Goal: Task Accomplishment & Management: Use online tool/utility

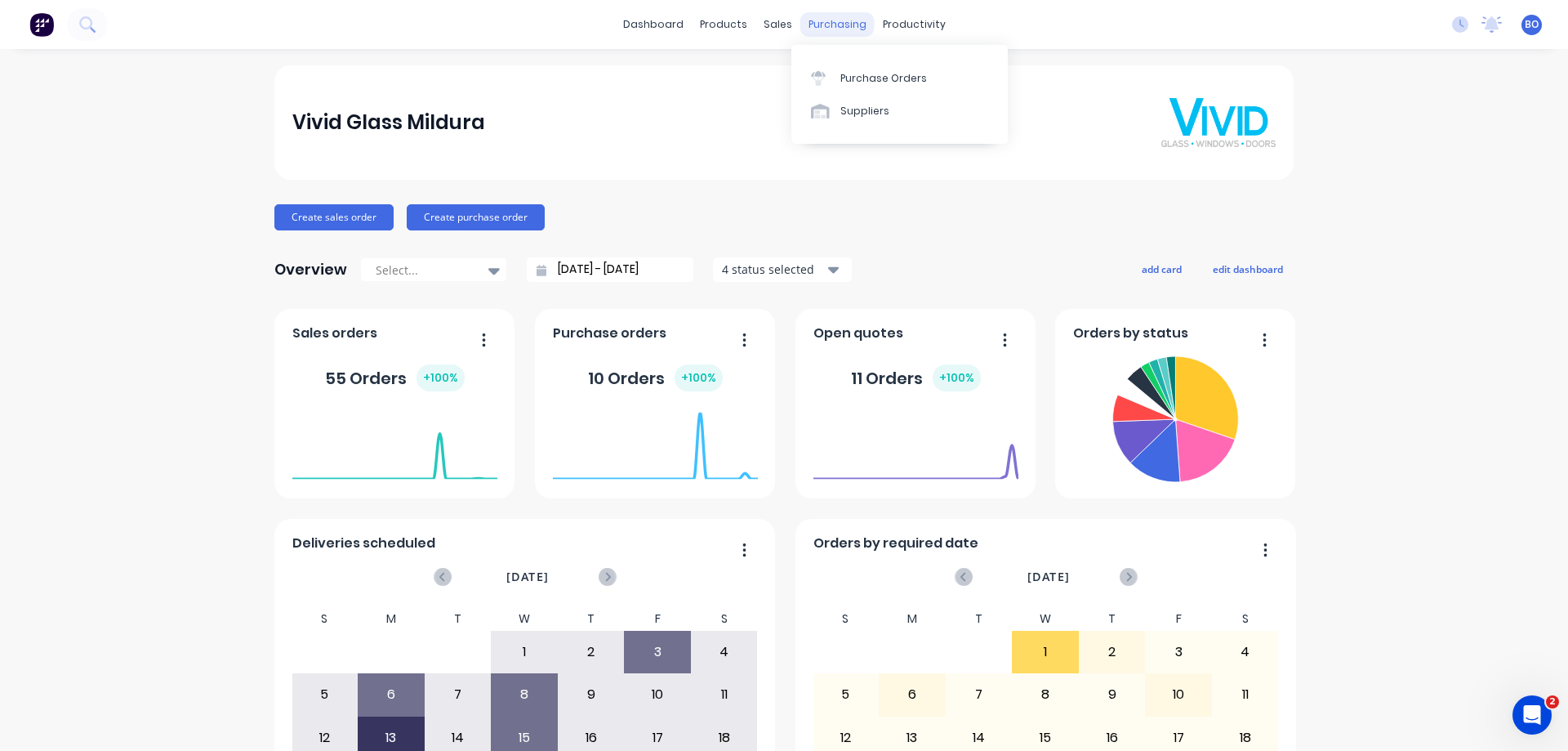
click at [836, 22] on div "purchasing" at bounding box center [837, 24] width 74 height 24
click at [881, 74] on div "Purchase Orders" at bounding box center [884, 78] width 87 height 15
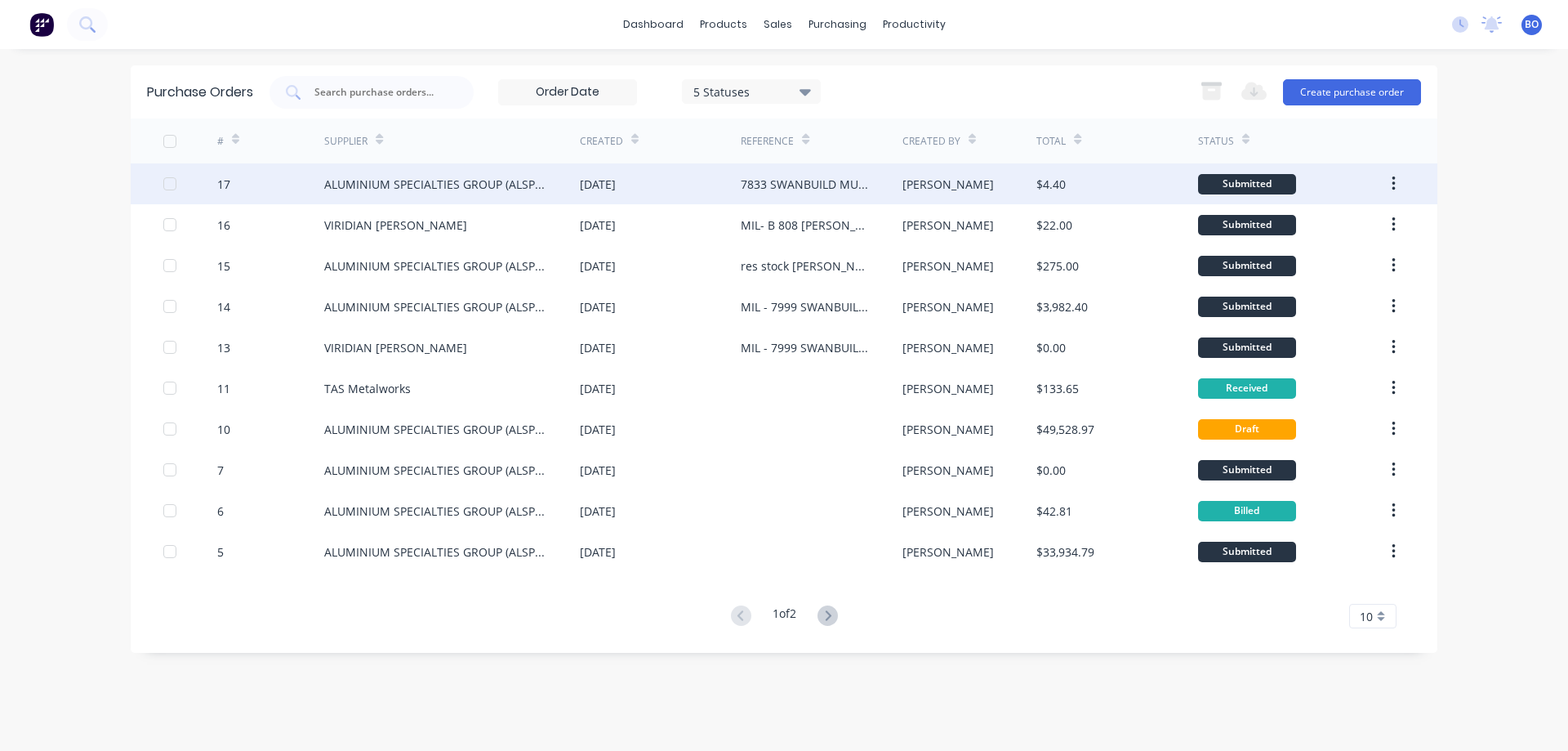
click at [779, 178] on div "7833 SWANBUILD MURLONG SET E" at bounding box center [805, 185] width 128 height 17
click at [497, 178] on div "ALUMINIUM SPECIALTIES GROUP (ALSPEC)" at bounding box center [436, 185] width 223 height 17
click at [786, 182] on div "7833 SWANBUILD MURLONG SET E" at bounding box center [805, 185] width 128 height 17
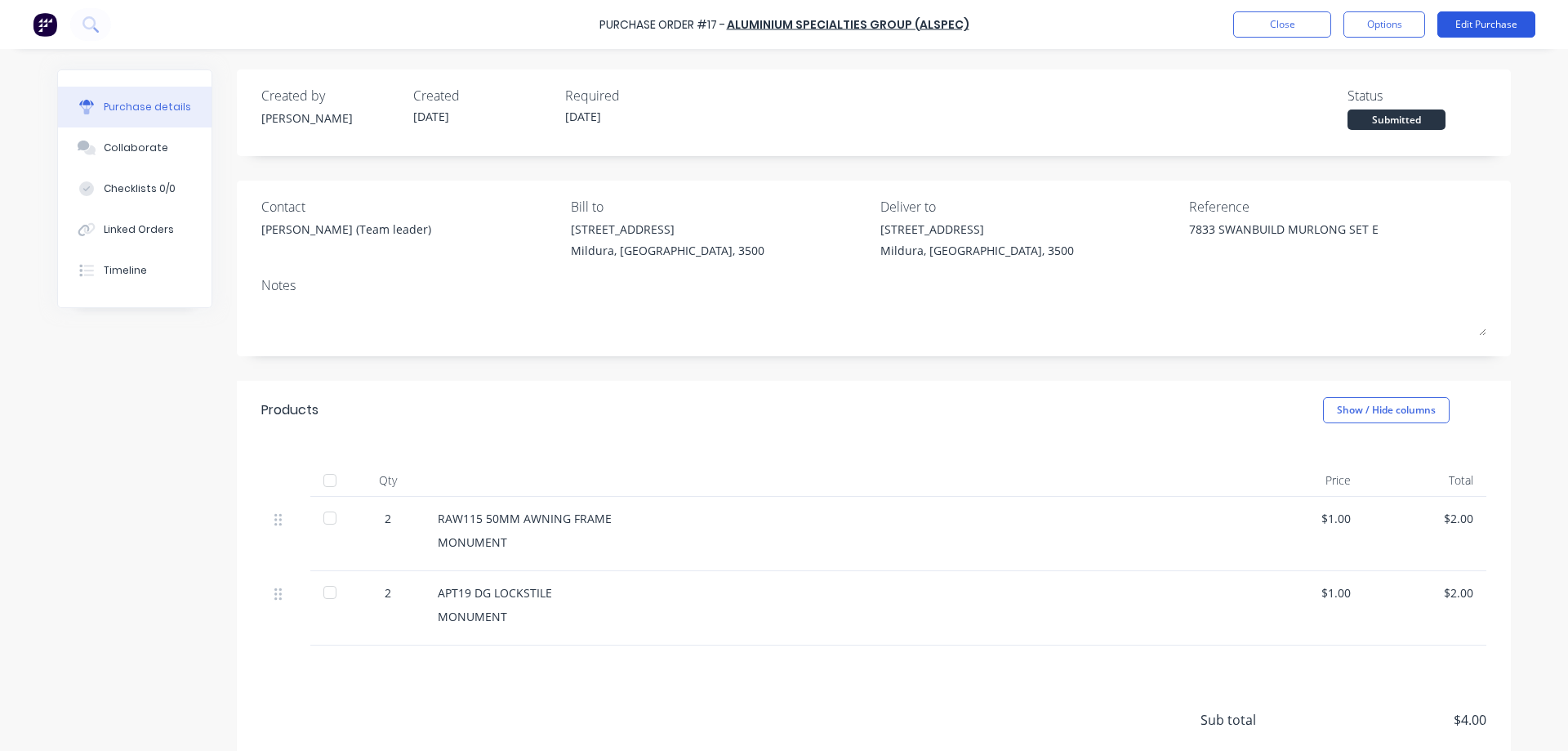
click at [1500, 23] on button "Edit Purchase" at bounding box center [1486, 24] width 98 height 26
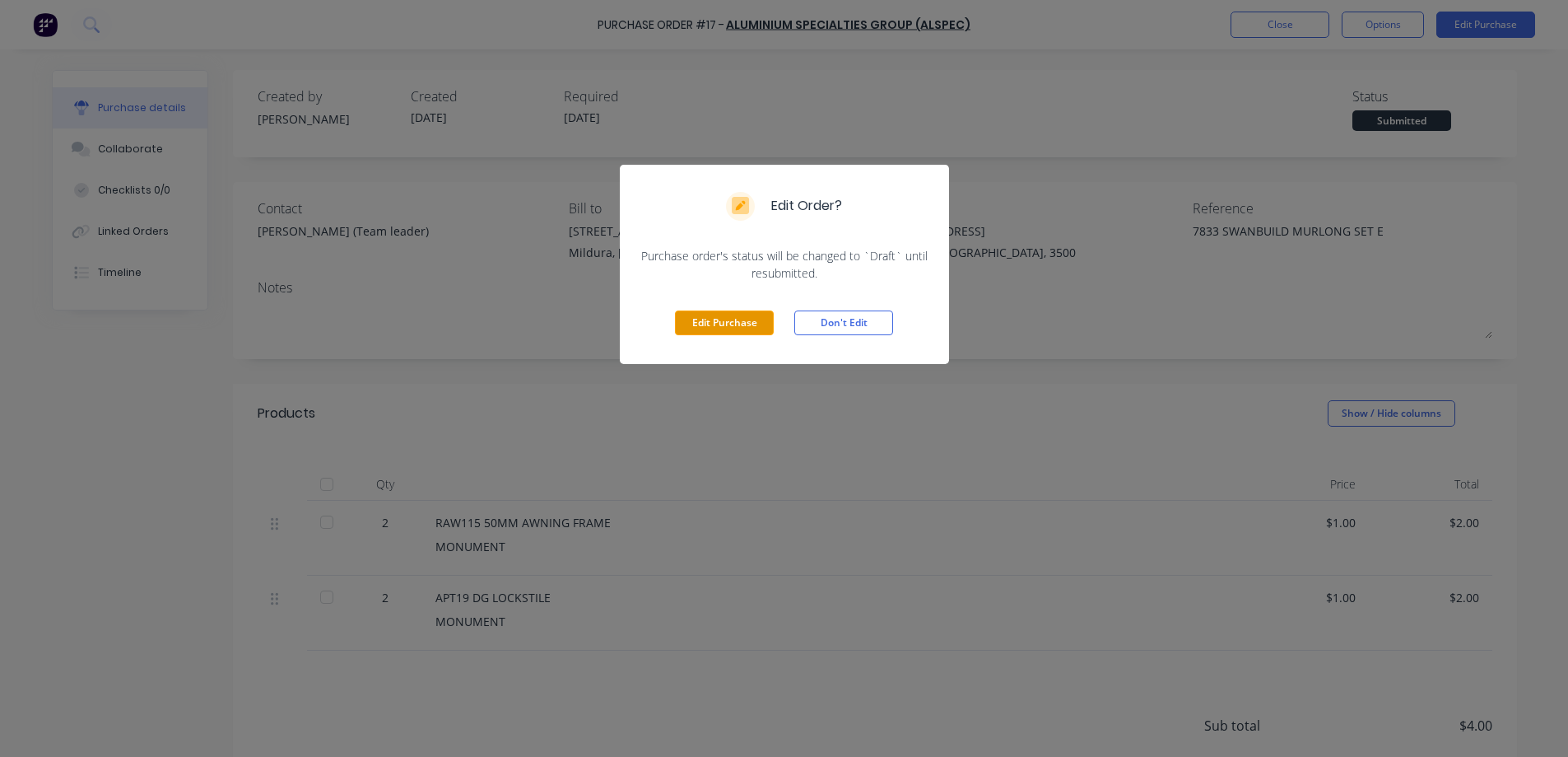
click at [740, 316] on button "Edit Purchase" at bounding box center [724, 323] width 99 height 24
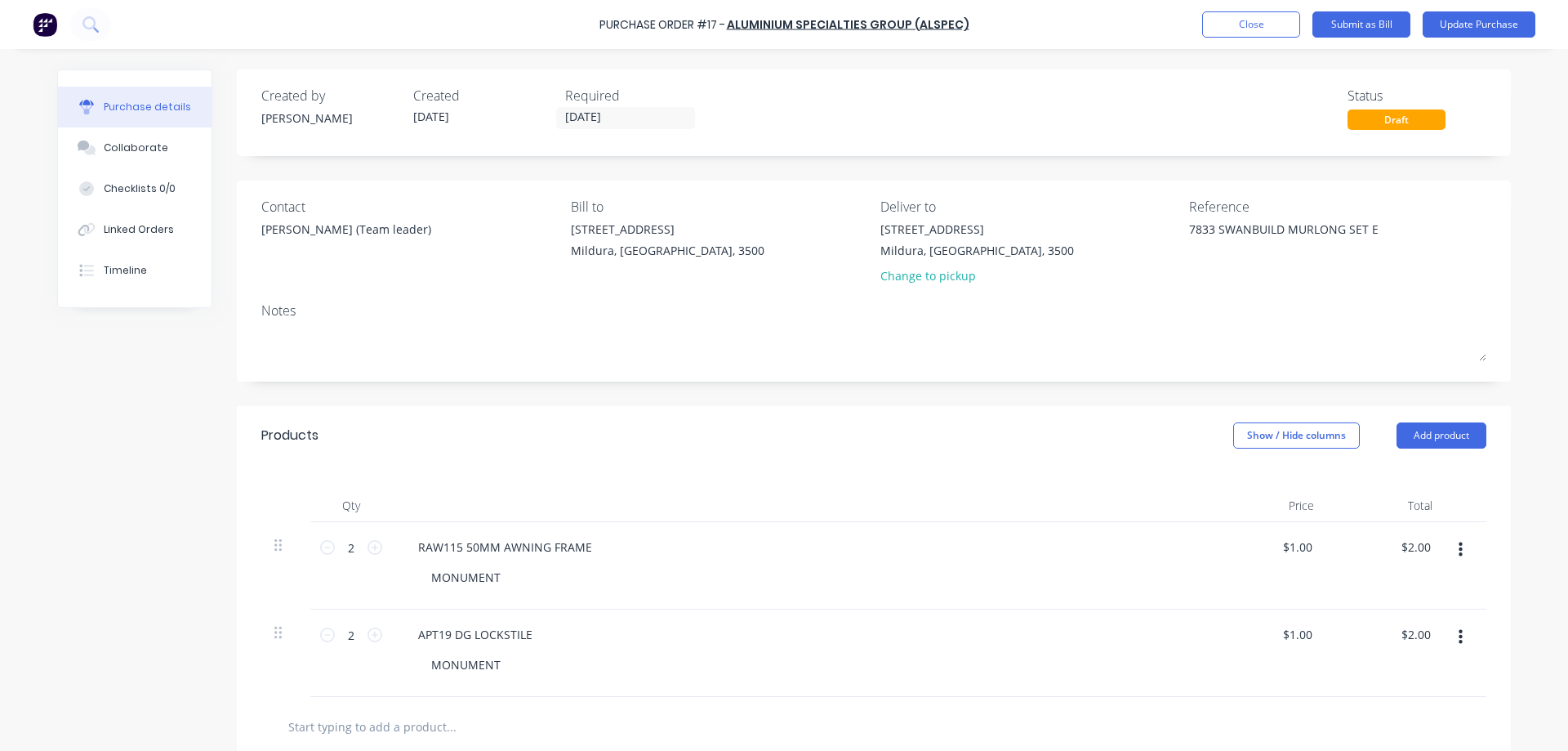
scroll to position [245, 0]
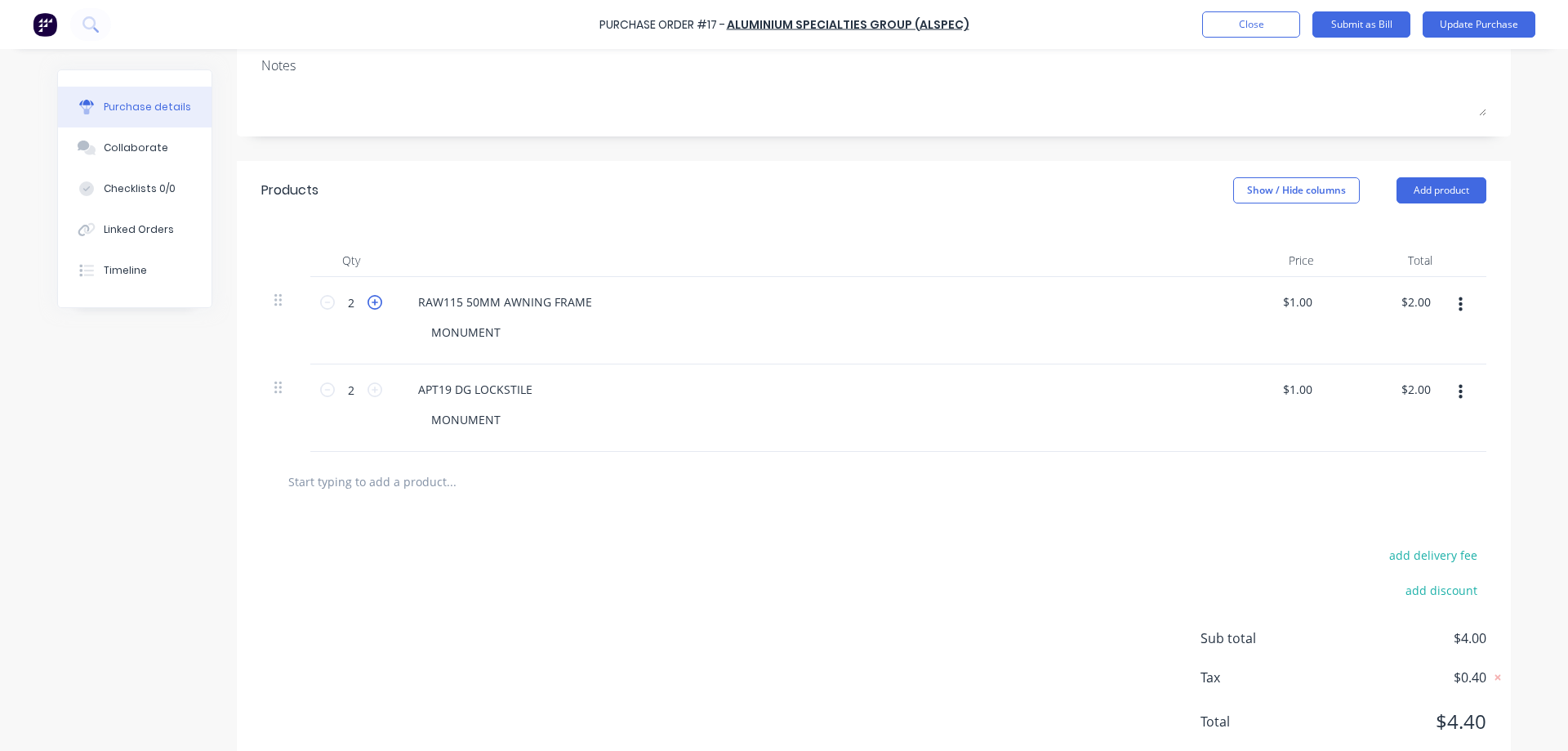
click at [370, 297] on icon at bounding box center [375, 302] width 15 height 15
type textarea "x"
type input "3"
type input "$3.00"
click at [370, 297] on icon at bounding box center [375, 302] width 15 height 15
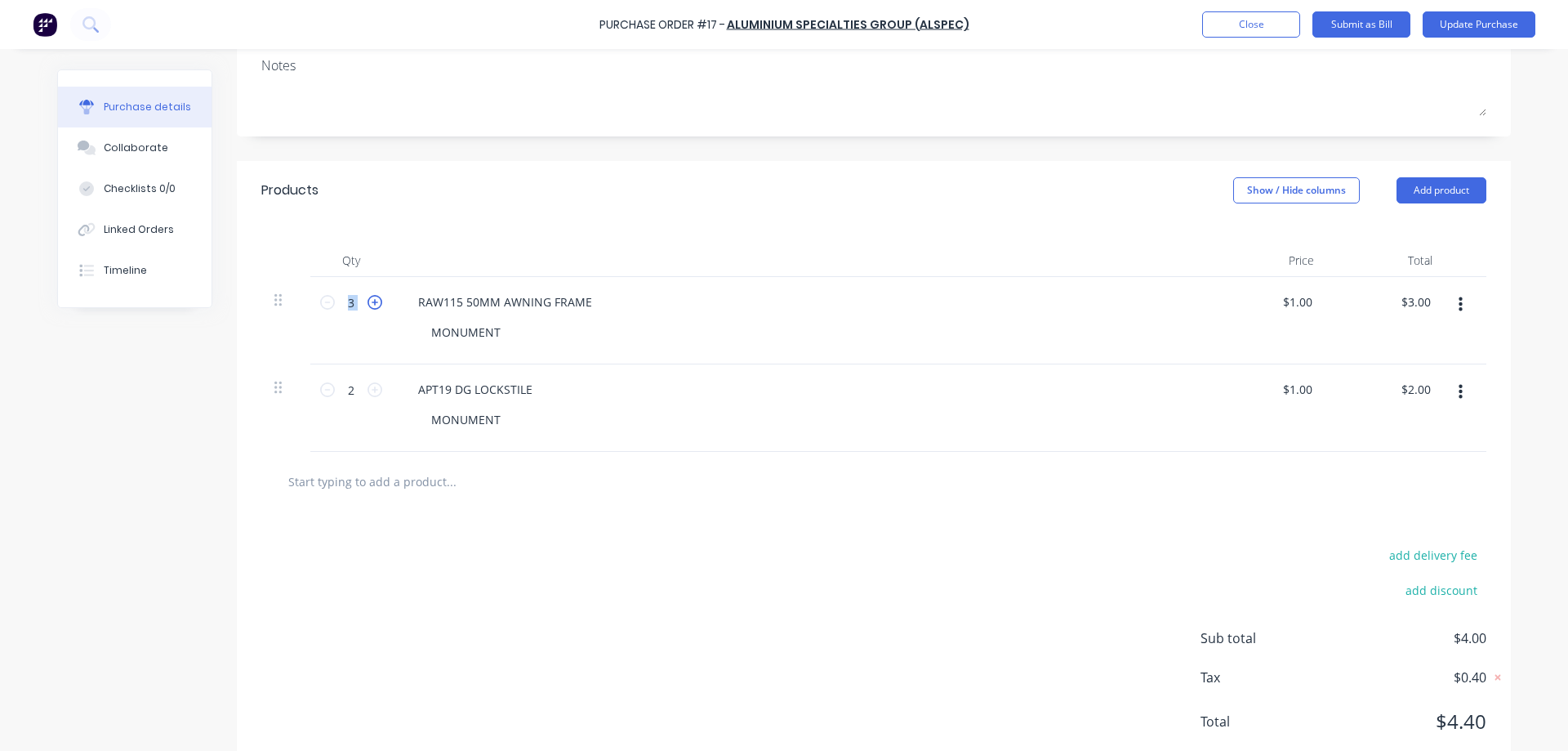
type textarea "x"
type input "4"
type input "$4.00"
click at [1481, 21] on button "Update Purchase" at bounding box center [1479, 24] width 113 height 26
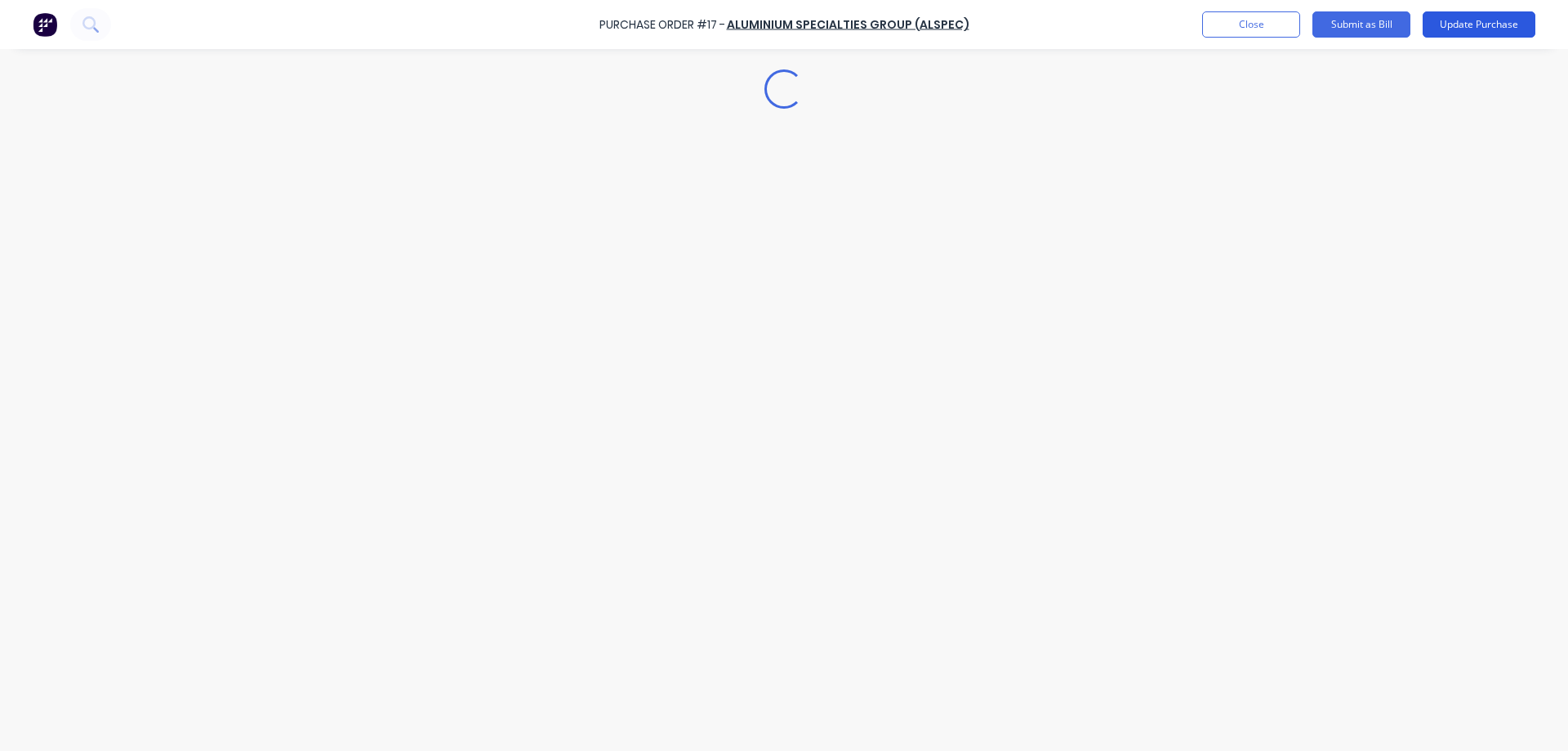
scroll to position [0, 0]
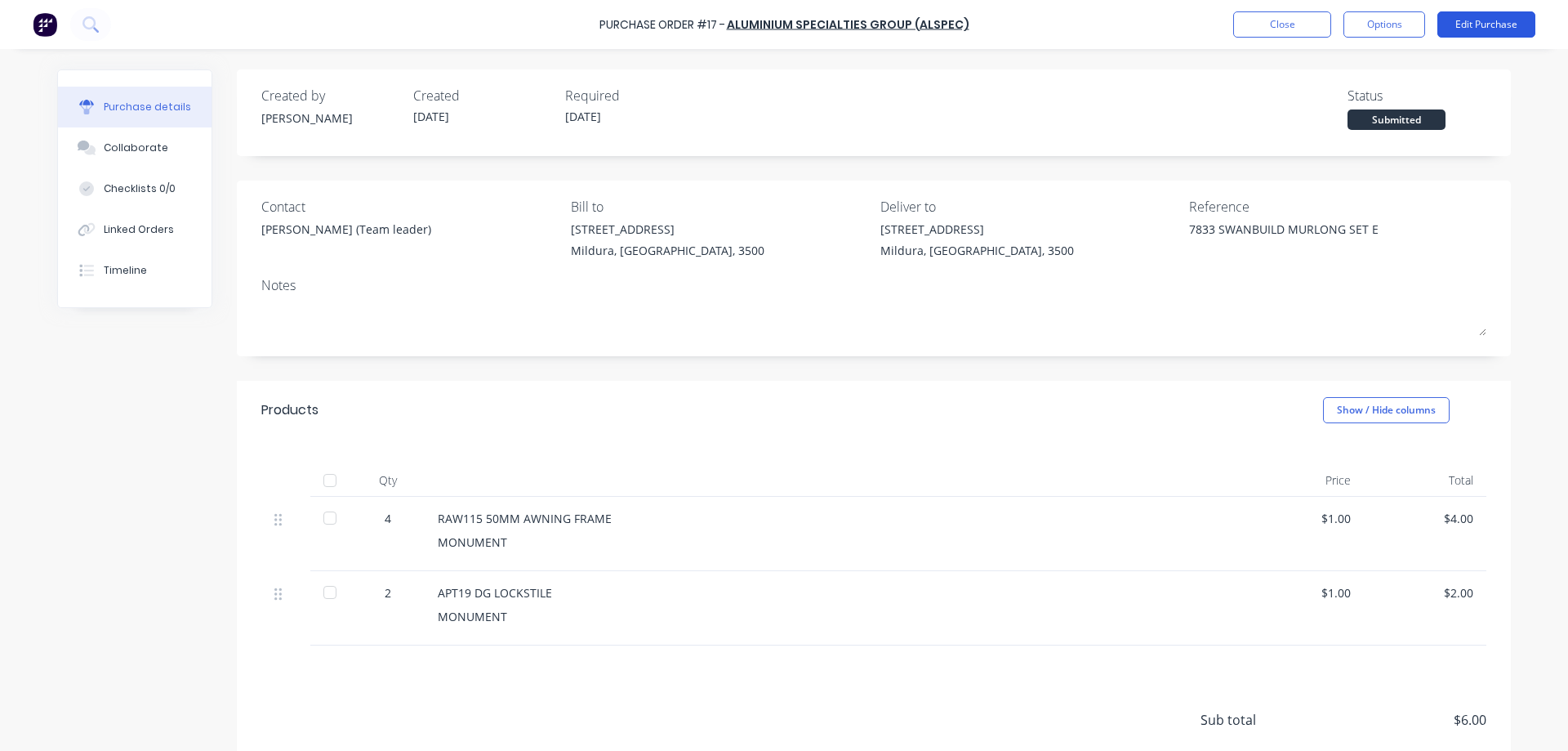
click at [1491, 22] on button "Edit Purchase" at bounding box center [1486, 24] width 98 height 26
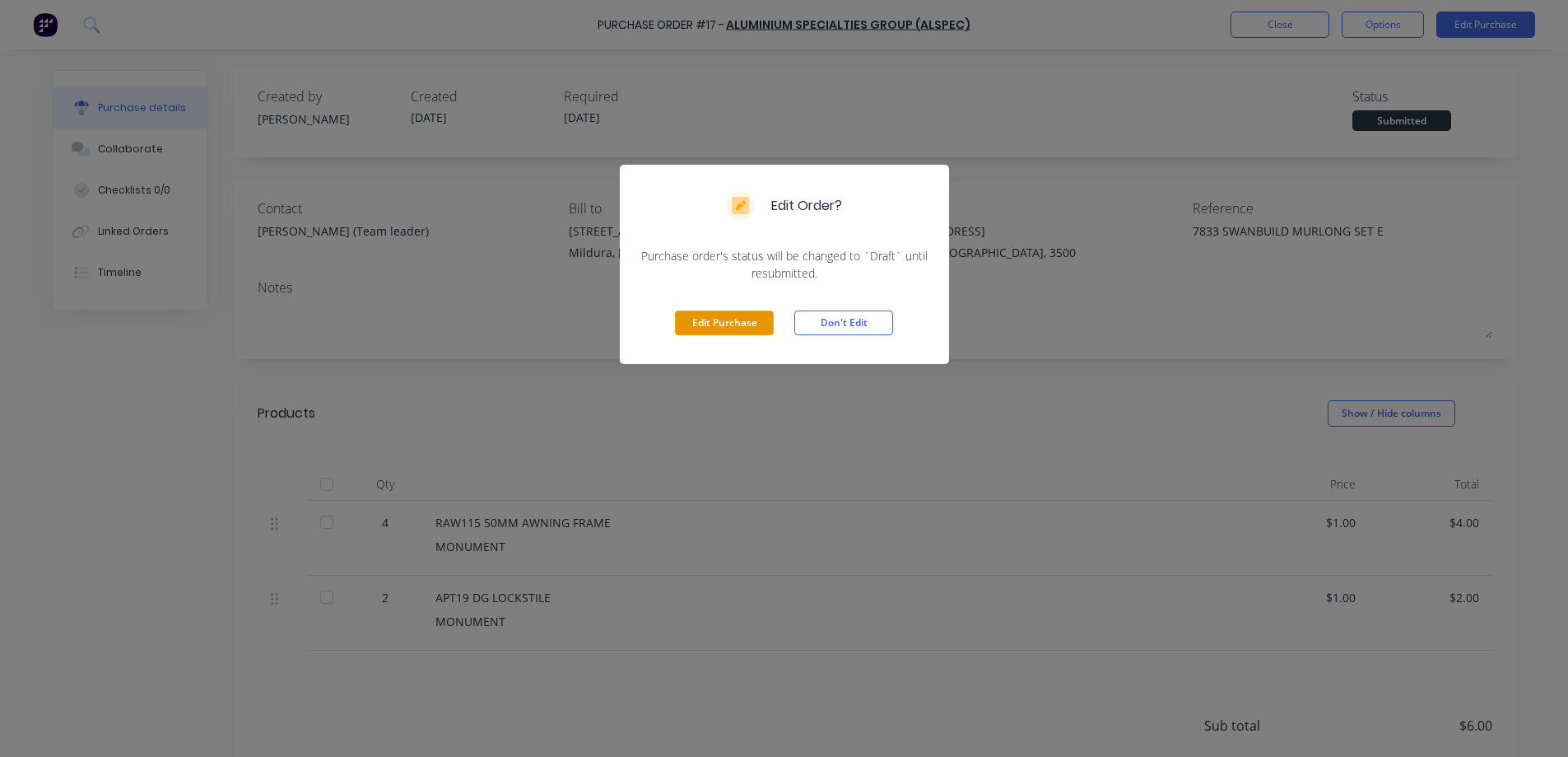
click at [717, 321] on button "Edit Purchase" at bounding box center [724, 323] width 99 height 24
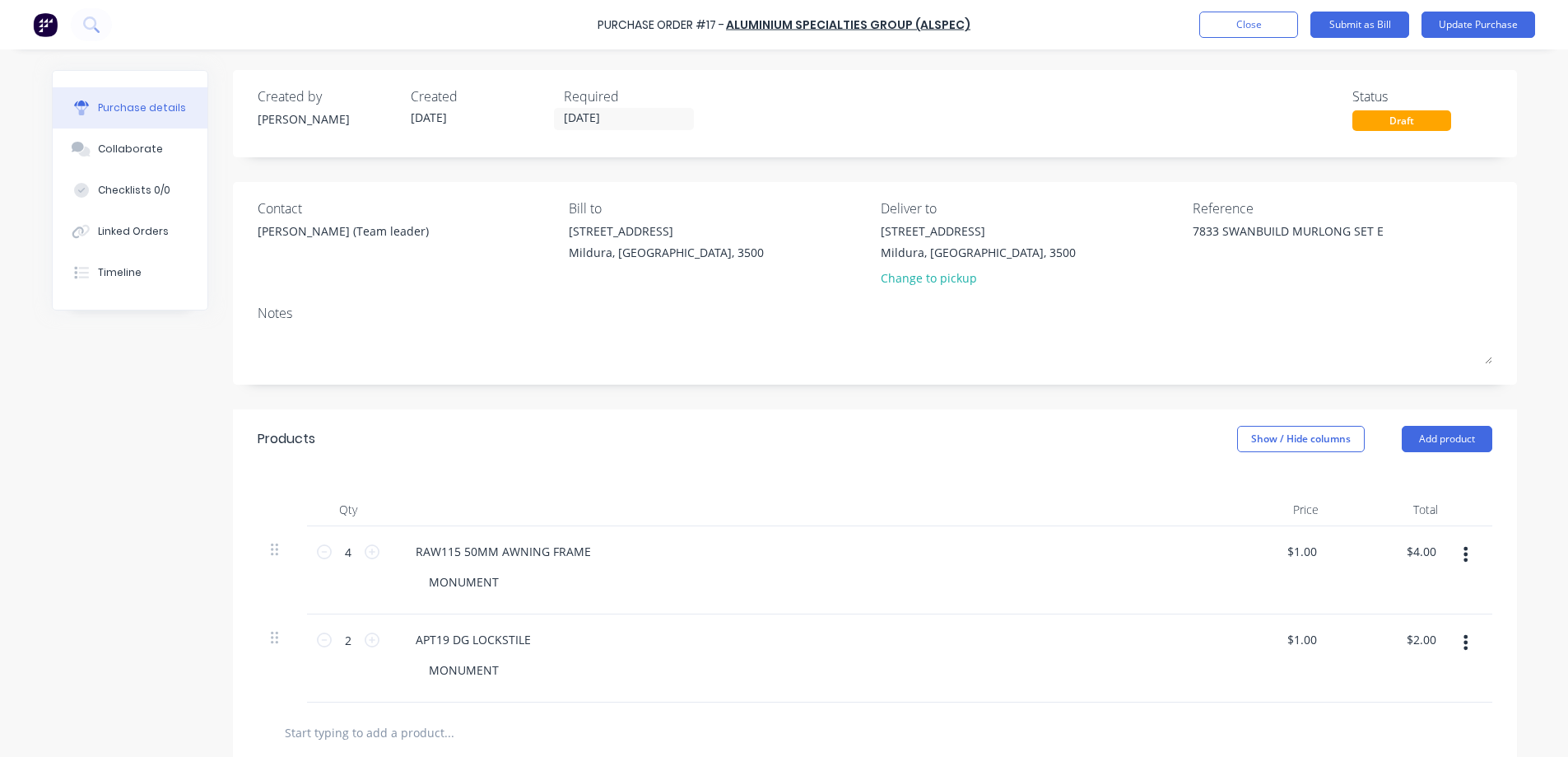
type textarea "x"
click at [1216, 230] on textarea "7833 SWANBUILD MURLONG SET E" at bounding box center [1302, 241] width 206 height 37
type textarea "7833 SWANBUILD MURLONG SET E"
click at [1496, 19] on button "Update Purchase" at bounding box center [1490, 24] width 113 height 26
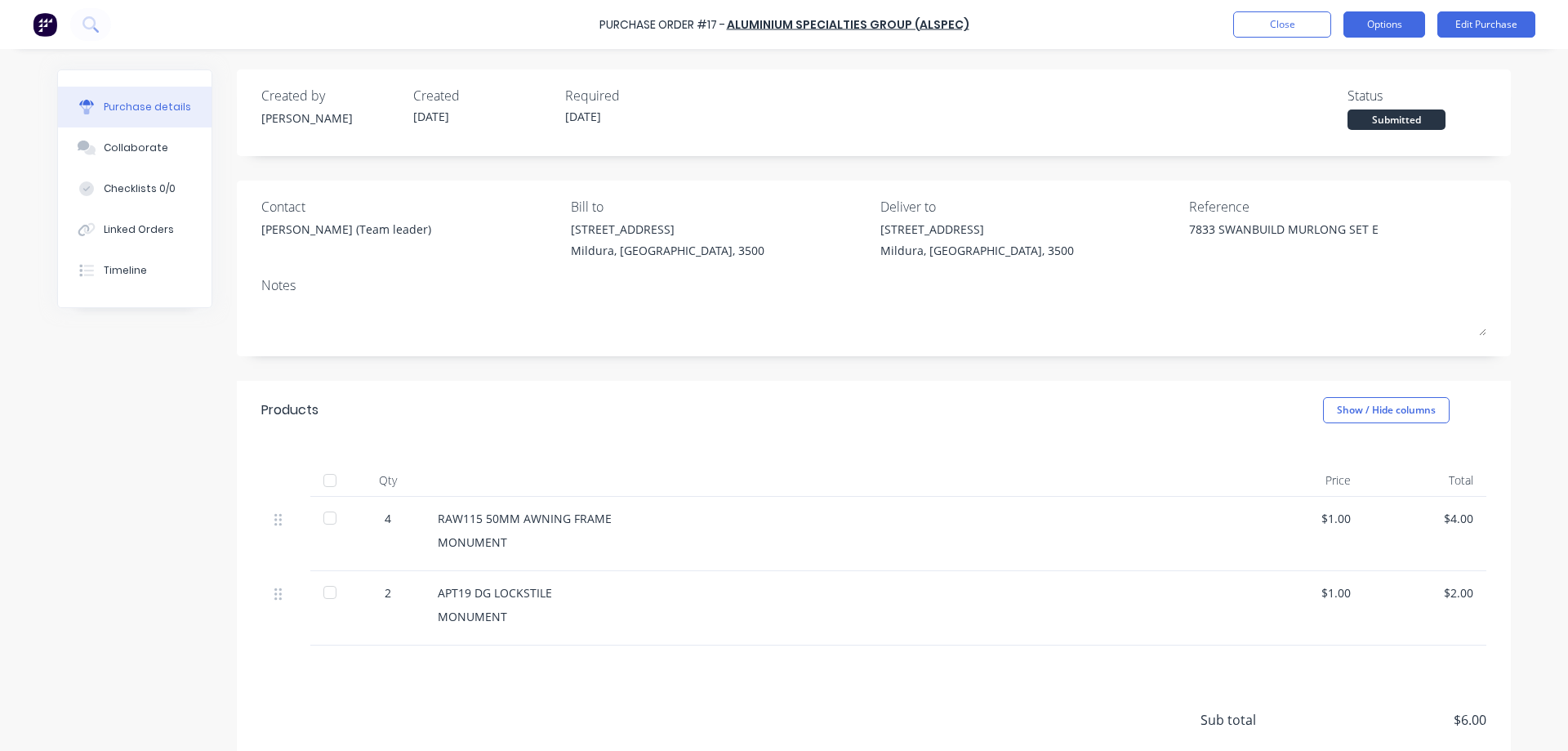
click at [1386, 21] on button "Options" at bounding box center [1384, 24] width 81 height 26
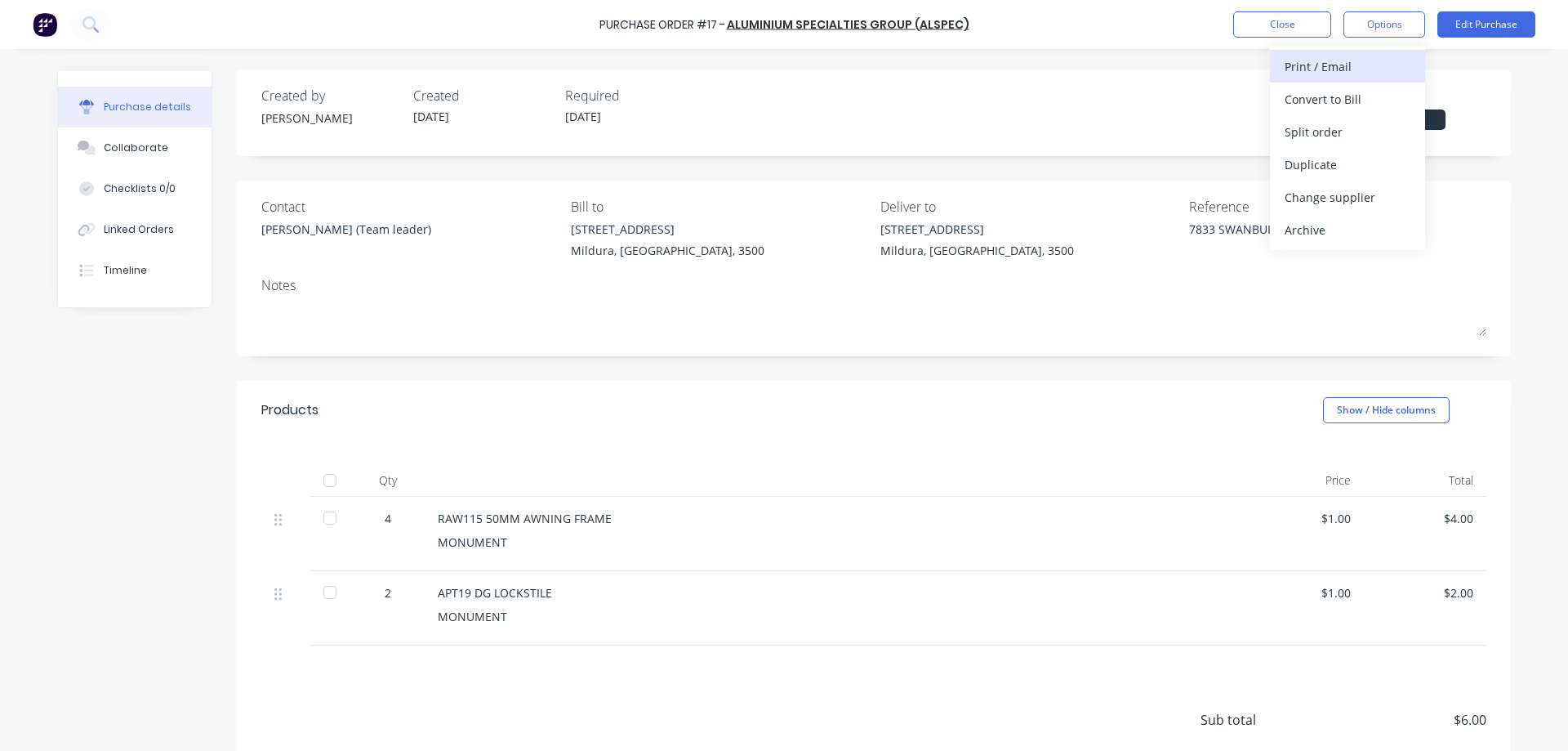
click at [1339, 65] on div "Print / Email" at bounding box center [1347, 66] width 126 height 23
click at [1339, 100] on div "With pricing" at bounding box center [1347, 99] width 126 height 23
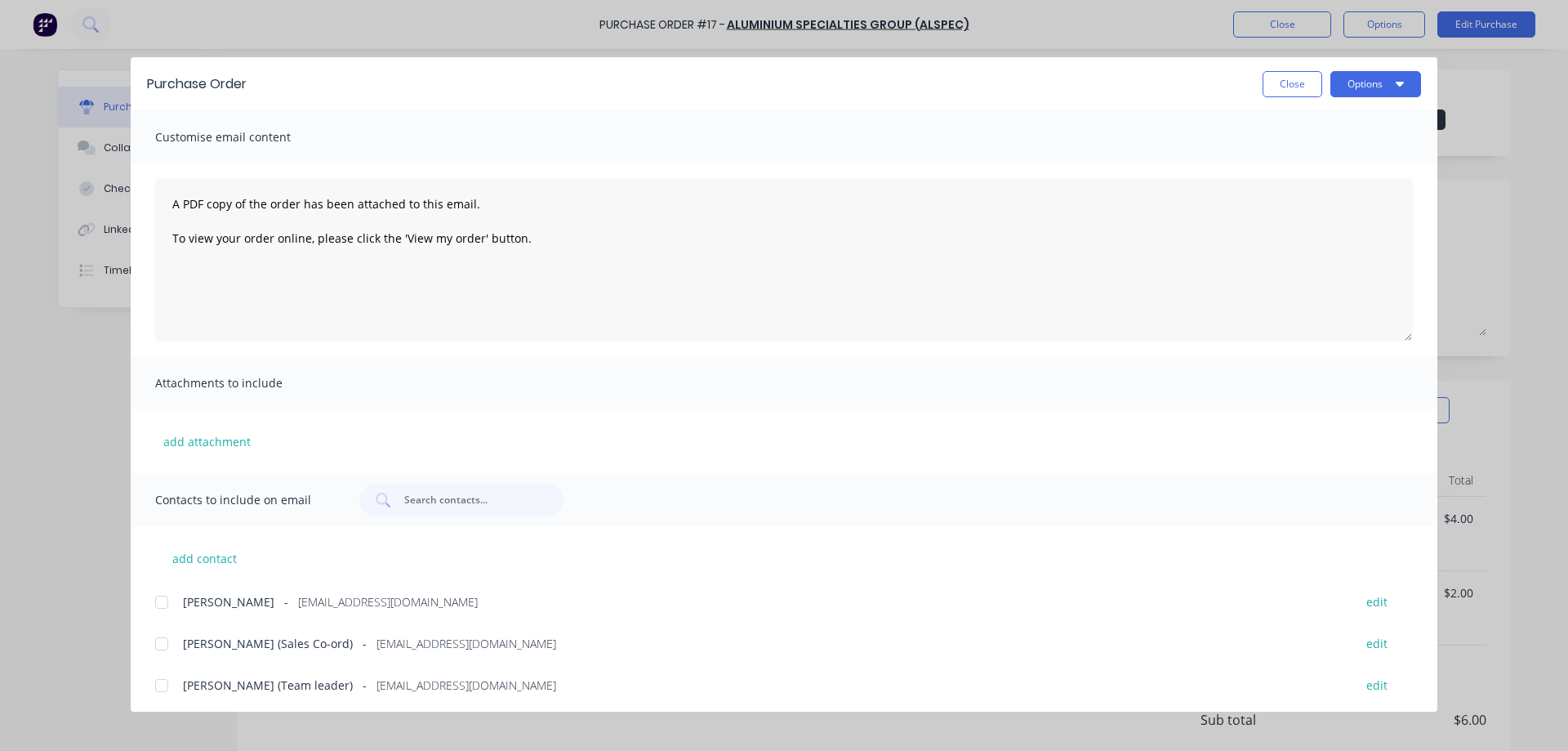
scroll to position [88, 0]
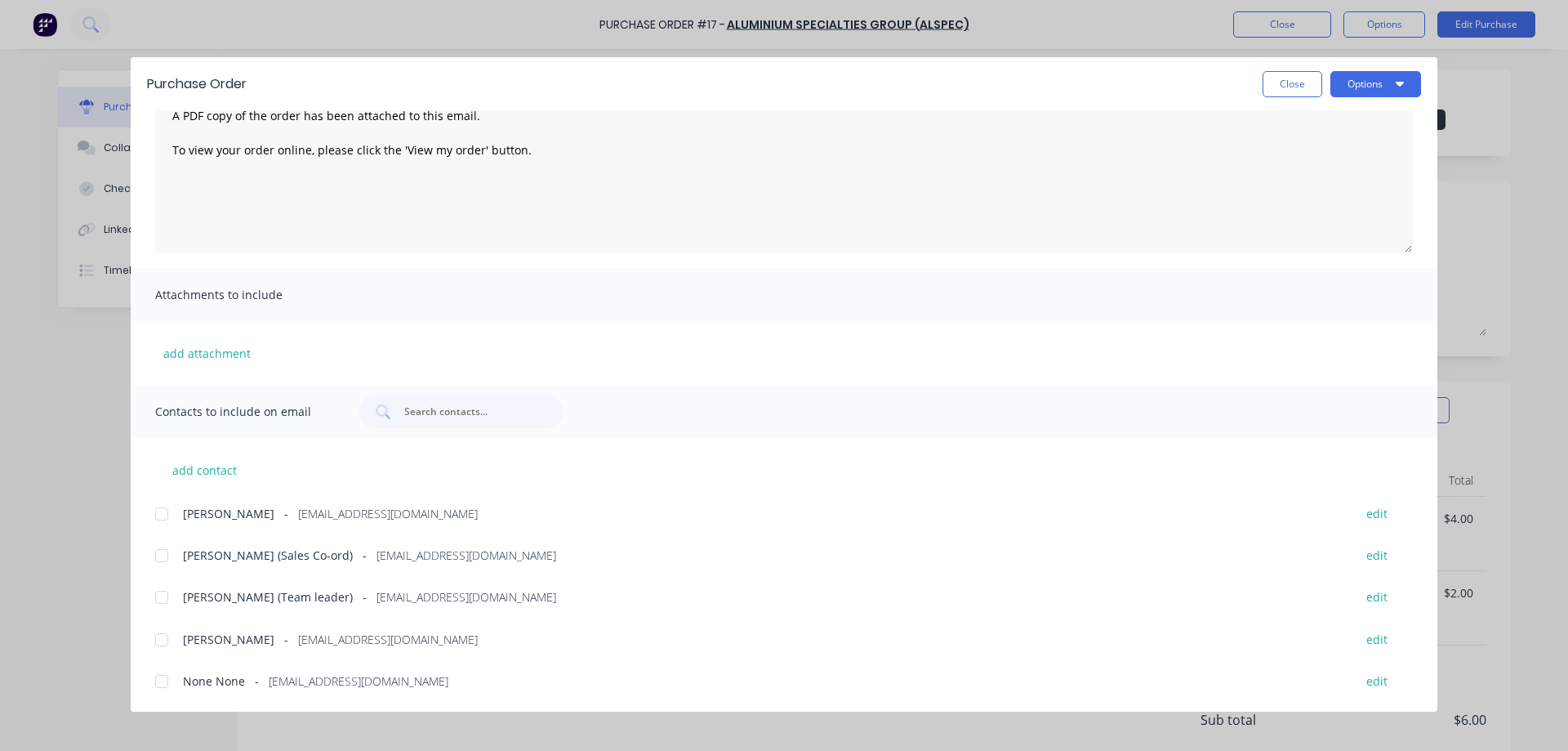
click at [162, 553] on div at bounding box center [162, 556] width 33 height 33
click at [159, 512] on div at bounding box center [162, 514] width 33 height 33
click at [1403, 80] on icon "button" at bounding box center [1399, 83] width 8 height 13
click at [1305, 187] on div "Email" at bounding box center [1343, 191] width 126 height 23
click at [1284, 81] on button "Close" at bounding box center [1292, 84] width 60 height 26
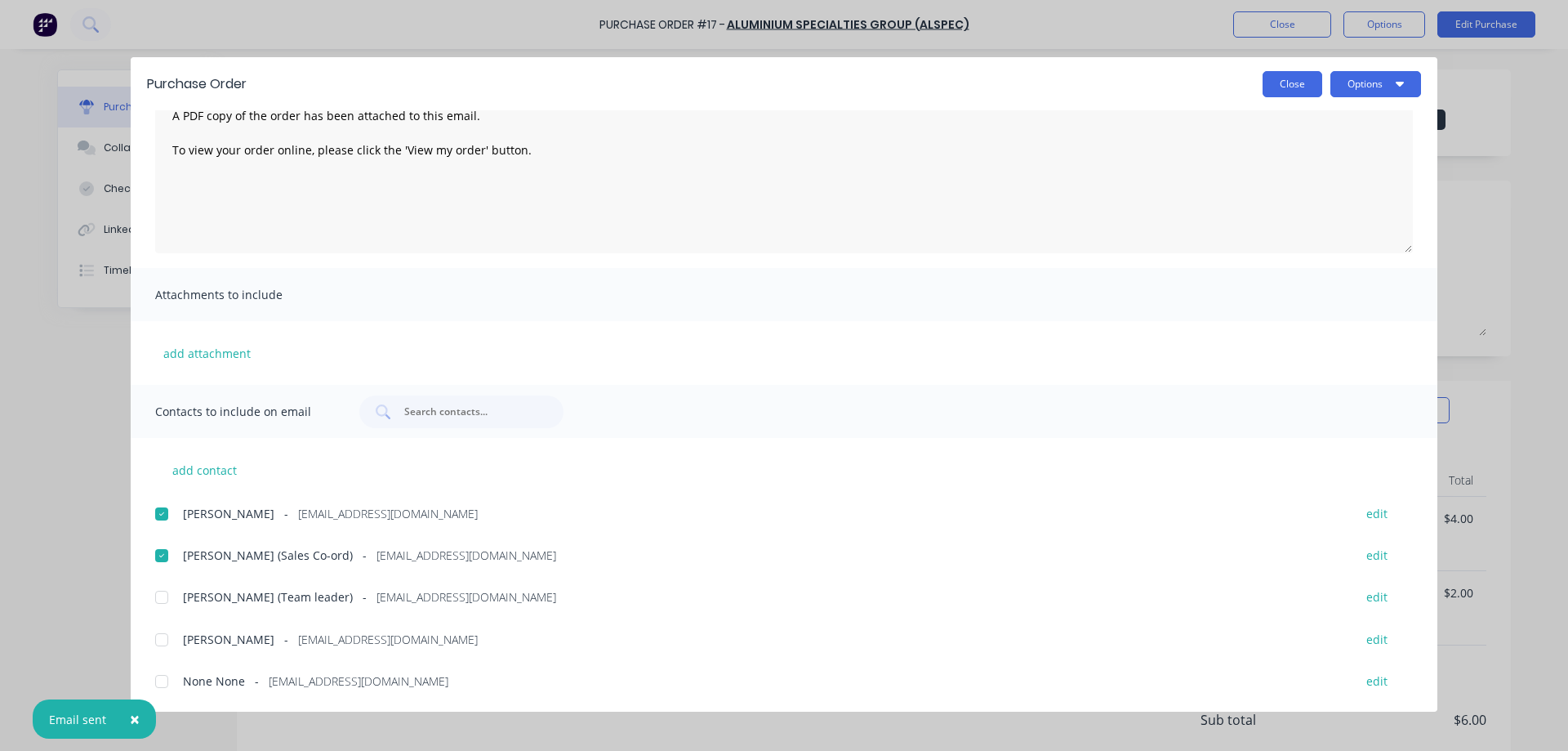
type textarea "x"
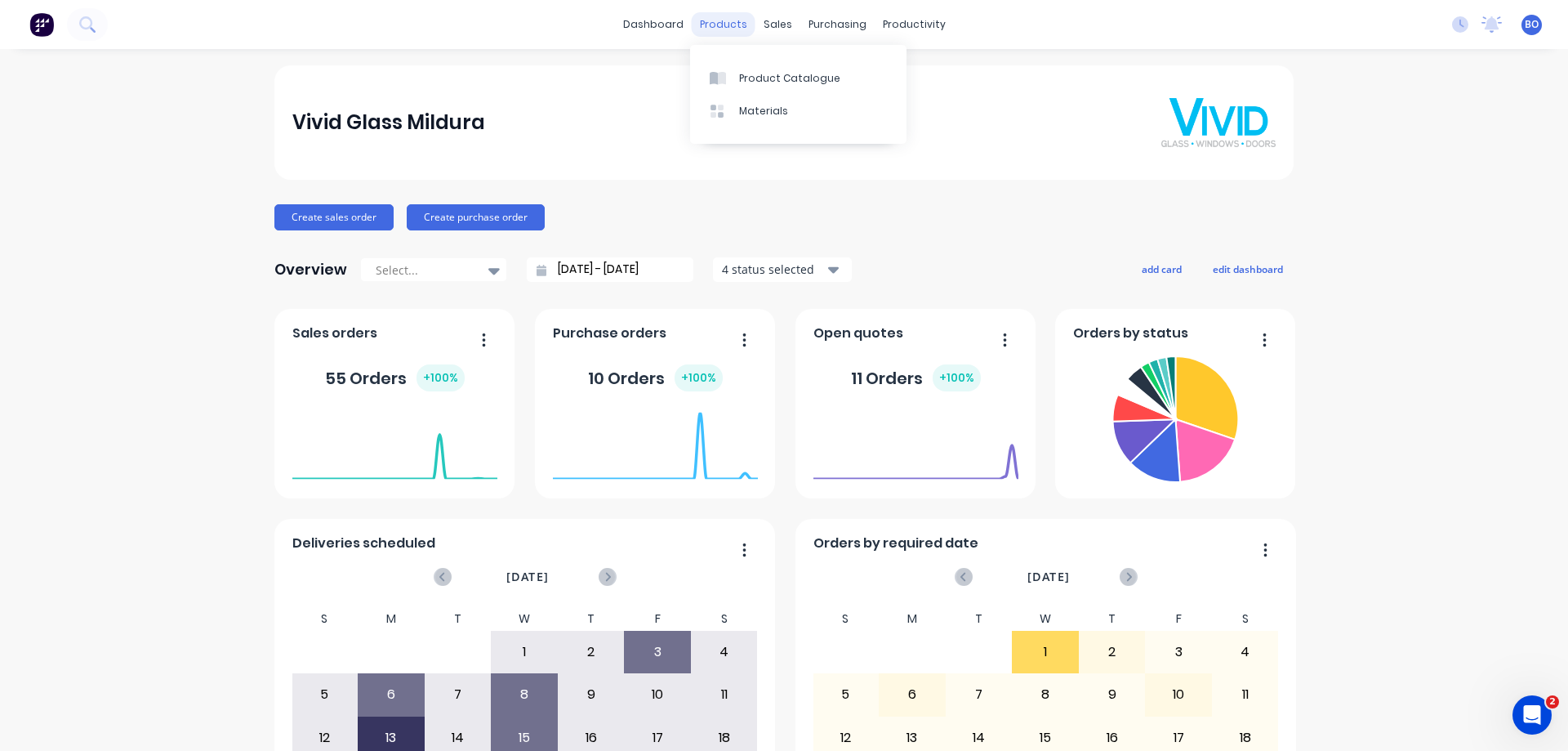
click at [723, 25] on div "products" at bounding box center [724, 24] width 64 height 24
click at [832, 75] on div "Sales Orders" at bounding box center [832, 78] width 67 height 15
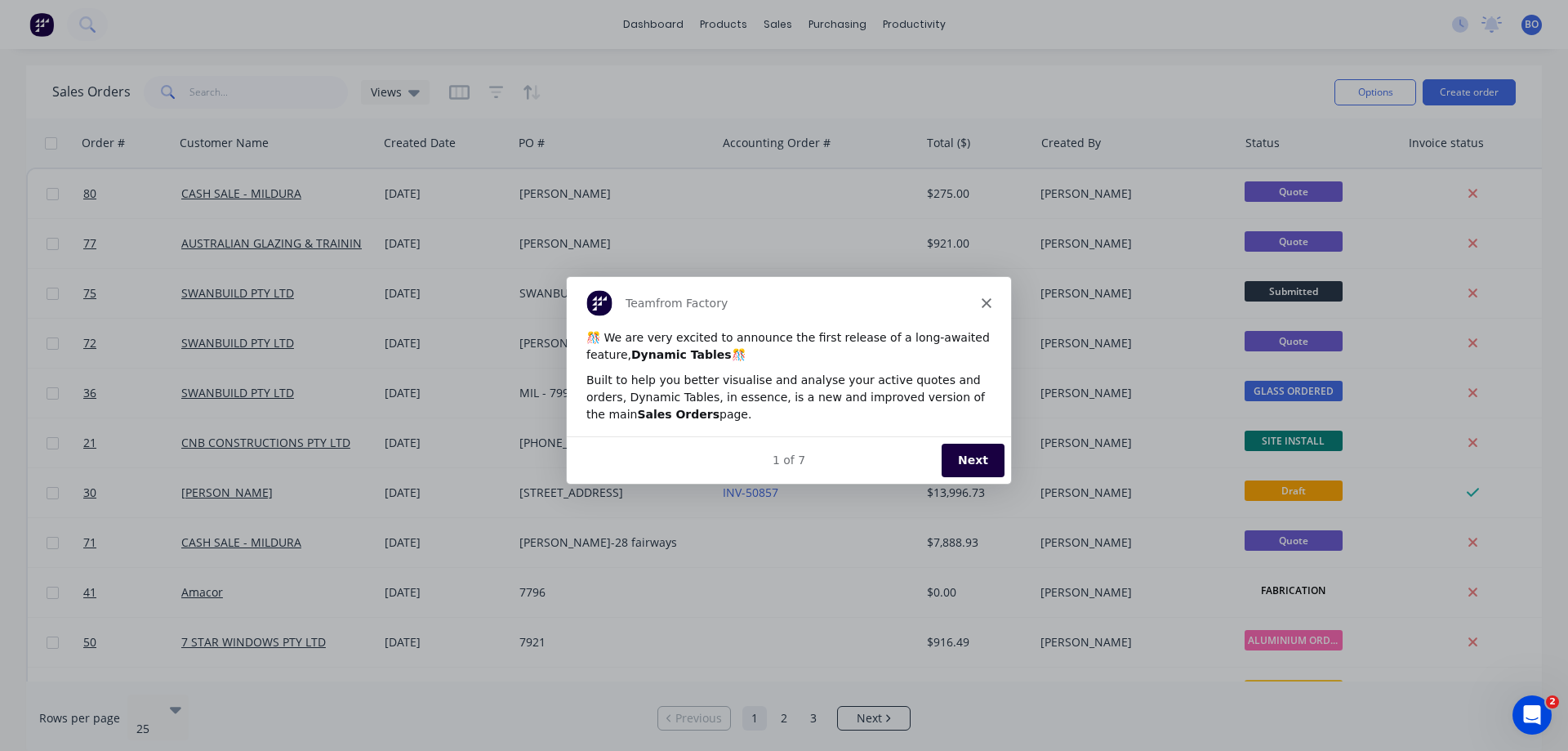
click at [989, 301] on icon "Close" at bounding box center [985, 301] width 10 height 10
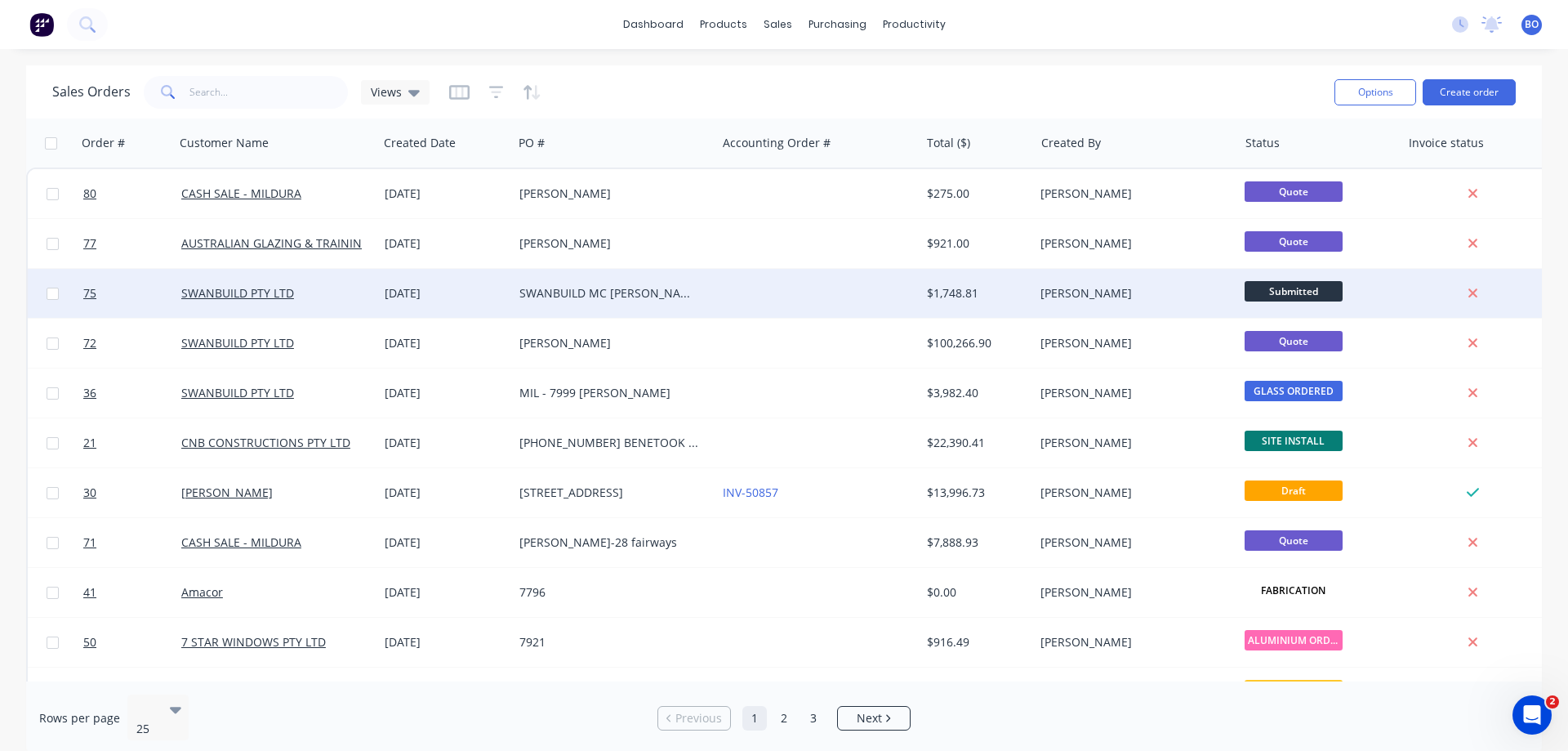
click at [611, 290] on div "SWANBUILD MC [PERSON_NAME] 7990" at bounding box center [610, 293] width 181 height 16
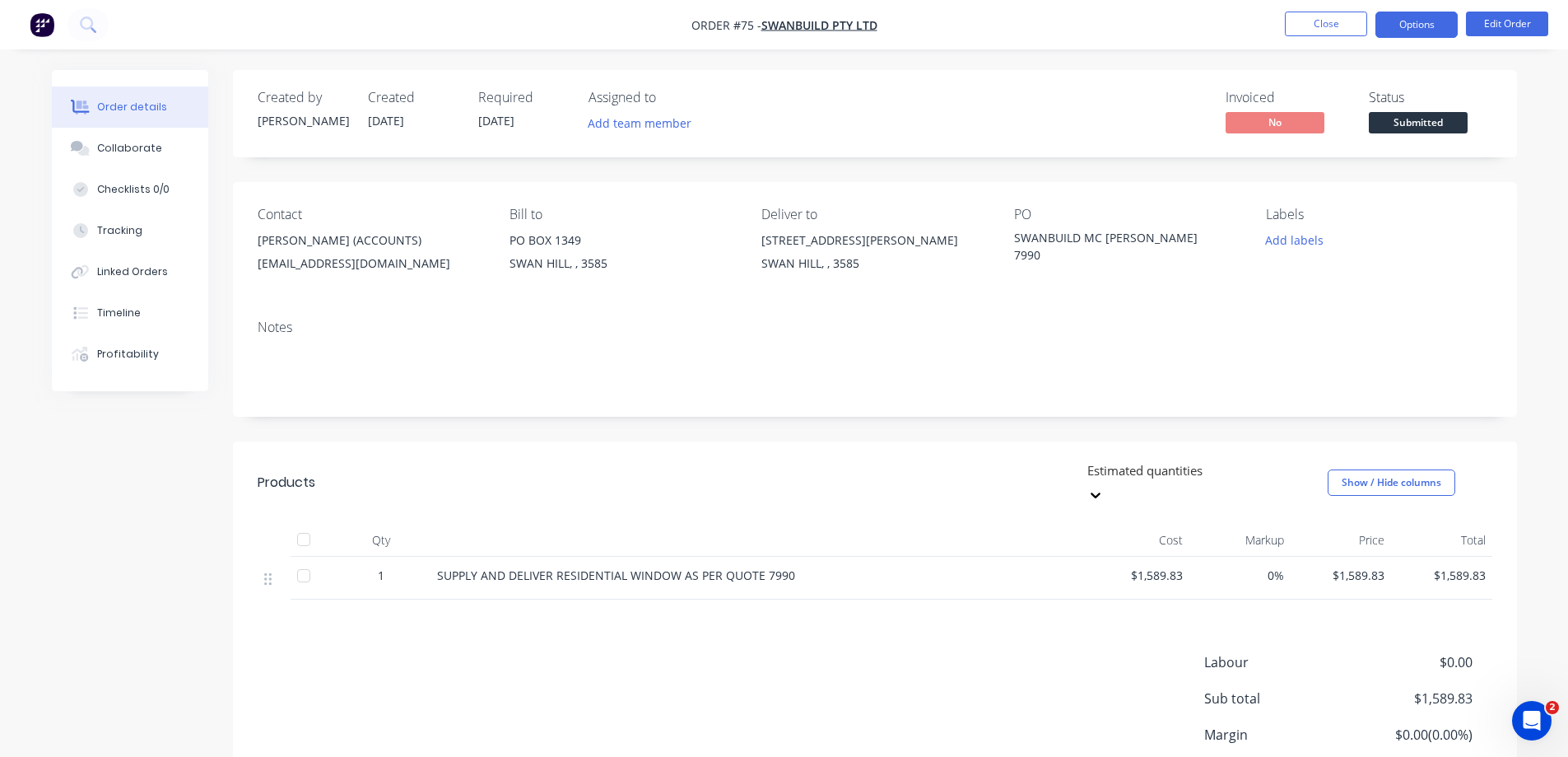
click at [1440, 22] on button "Options" at bounding box center [1416, 24] width 82 height 26
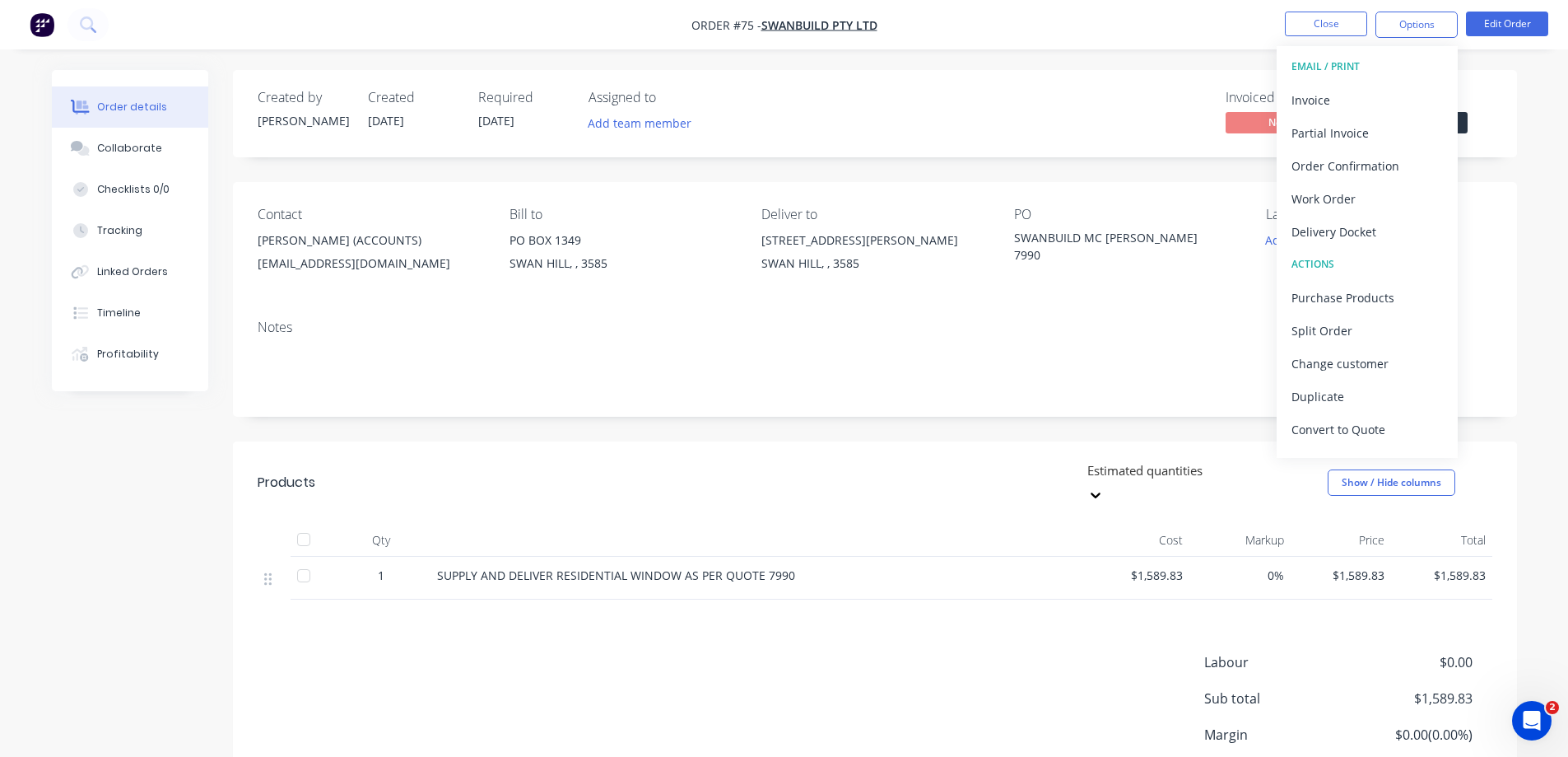
click at [1349, 63] on div "EMAIL / PRINT" at bounding box center [1367, 66] width 152 height 22
click at [1345, 63] on div "EMAIL / PRINT" at bounding box center [1367, 66] width 152 height 22
click at [1353, 65] on div "EMAIL / PRINT" at bounding box center [1367, 66] width 152 height 22
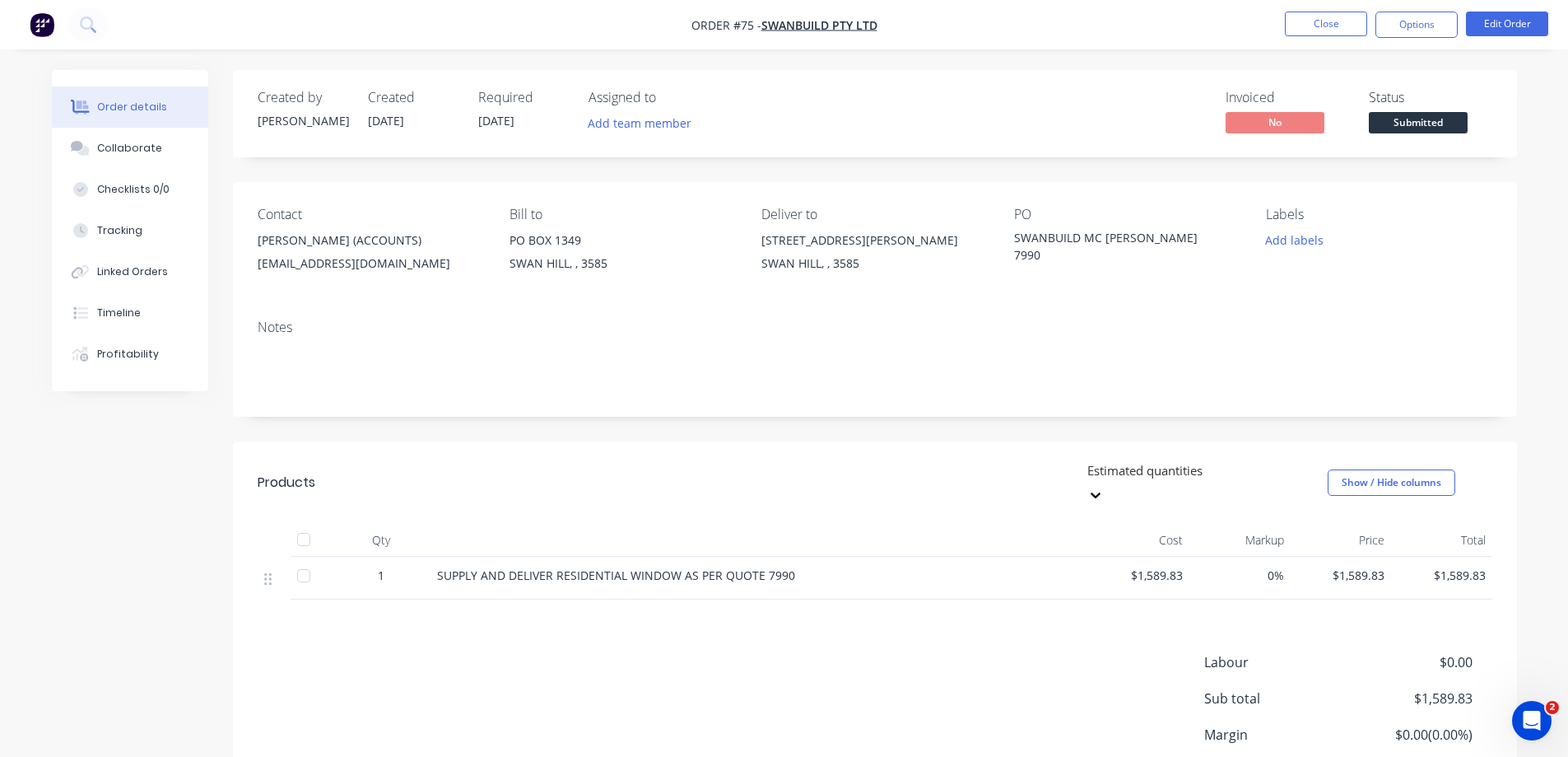
click at [1546, 78] on div "Order details Collaborate Checklists 0/0 Tracking Linked Orders Timeline Profit…" at bounding box center [784, 446] width 1568 height 893
click at [1433, 19] on button "Options" at bounding box center [1416, 24] width 82 height 26
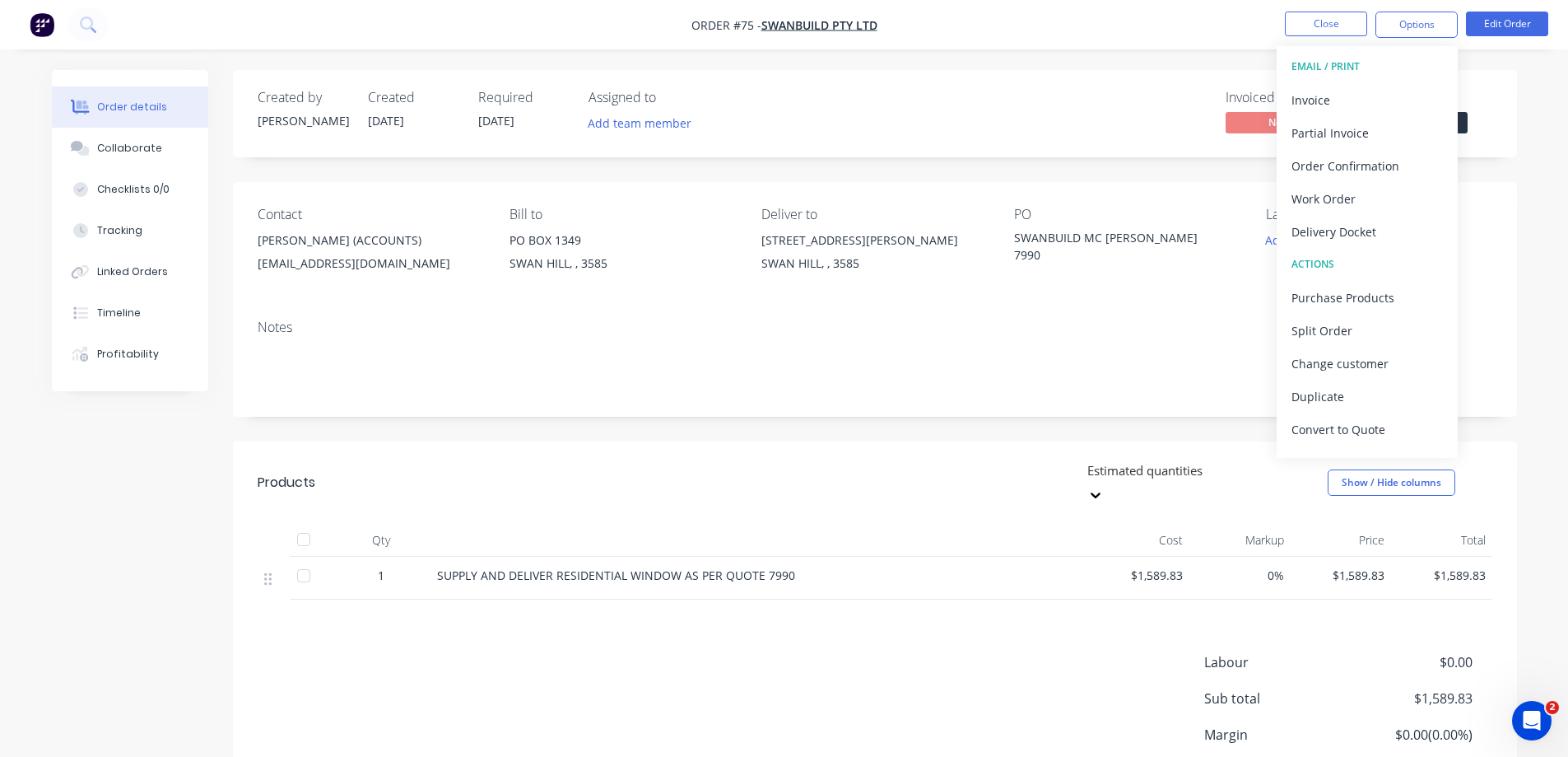
click at [1347, 65] on div "EMAIL / PRINT" at bounding box center [1367, 66] width 152 height 22
click at [1344, 63] on div "EMAIL / PRINT" at bounding box center [1367, 66] width 152 height 22
click at [1325, 264] on div "ACTIONS" at bounding box center [1367, 265] width 152 height 22
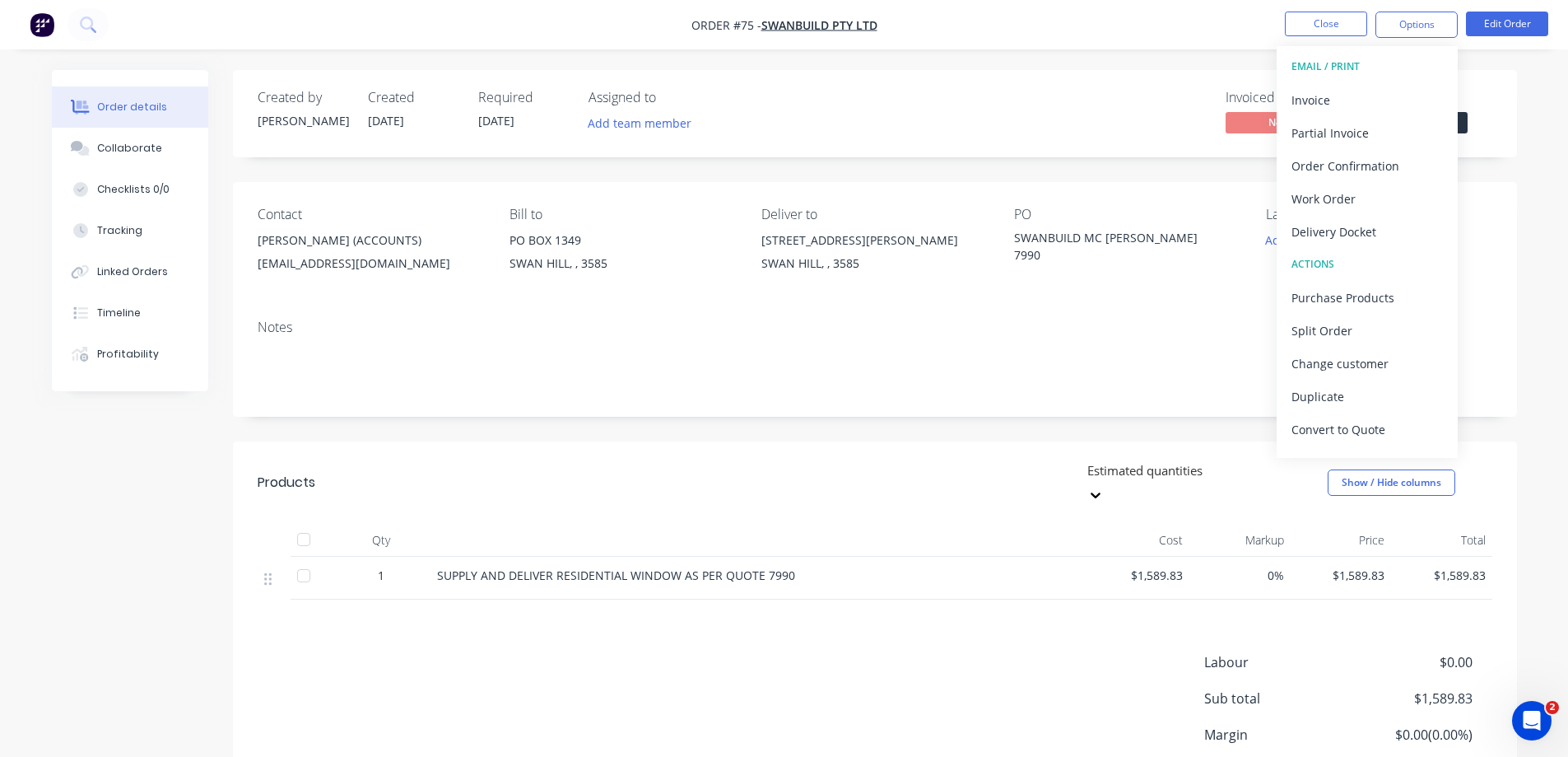
click at [1350, 64] on div "EMAIL / PRINT" at bounding box center [1367, 66] width 152 height 22
click at [1350, 62] on div "EMAIL / PRINT" at bounding box center [1367, 66] width 152 height 22
click at [1348, 62] on div "EMAIL / PRINT" at bounding box center [1367, 66] width 152 height 22
click at [1344, 61] on div "EMAIL / PRINT" at bounding box center [1367, 66] width 152 height 22
click at [1348, 65] on div "EMAIL / PRINT" at bounding box center [1367, 66] width 152 height 22
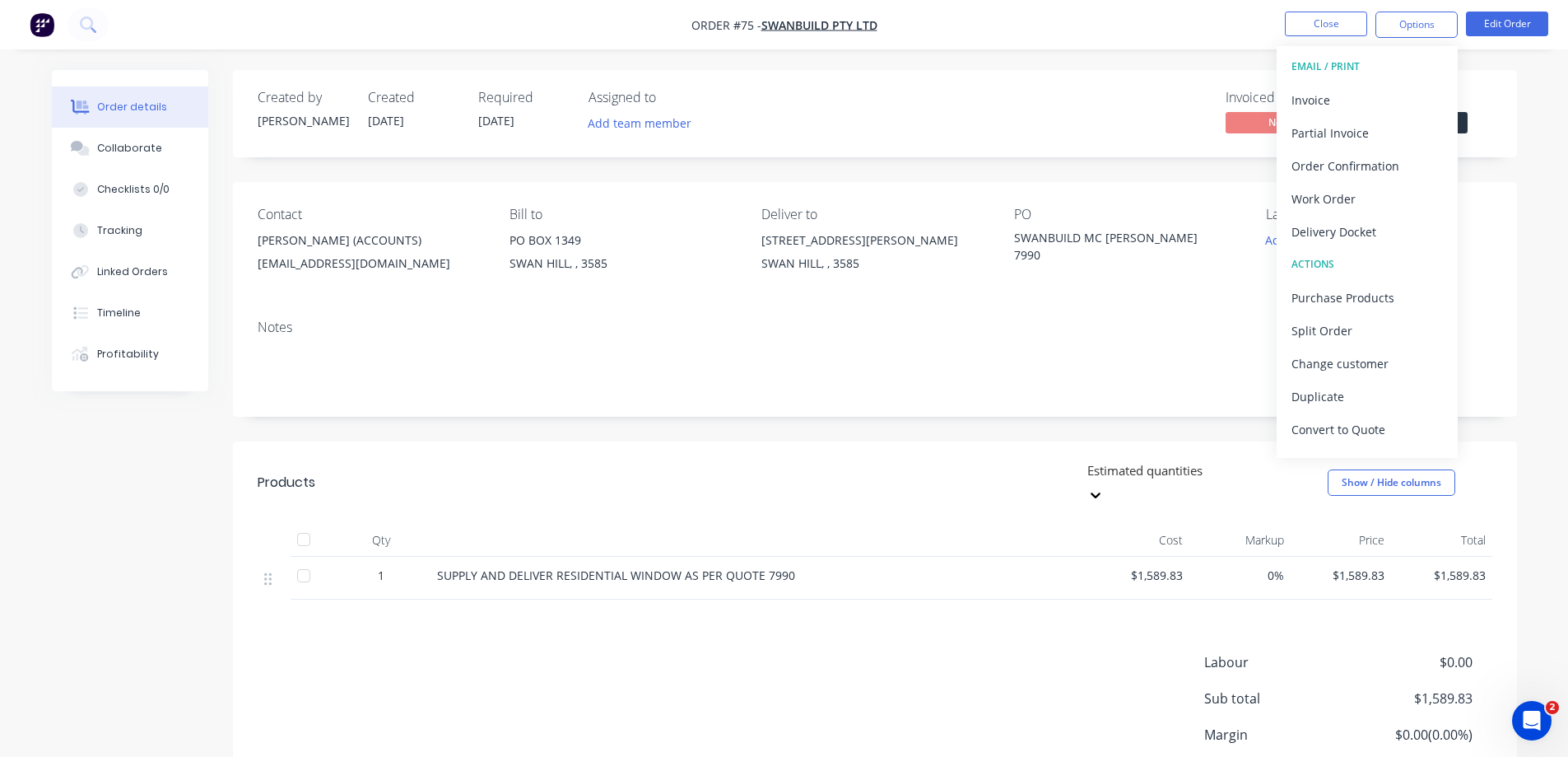
click at [1347, 59] on div "EMAIL / PRINT" at bounding box center [1367, 66] width 152 height 22
click at [1314, 65] on div "EMAIL / PRINT" at bounding box center [1367, 66] width 152 height 22
click at [1344, 65] on div "EMAIL / PRINT" at bounding box center [1367, 66] width 152 height 22
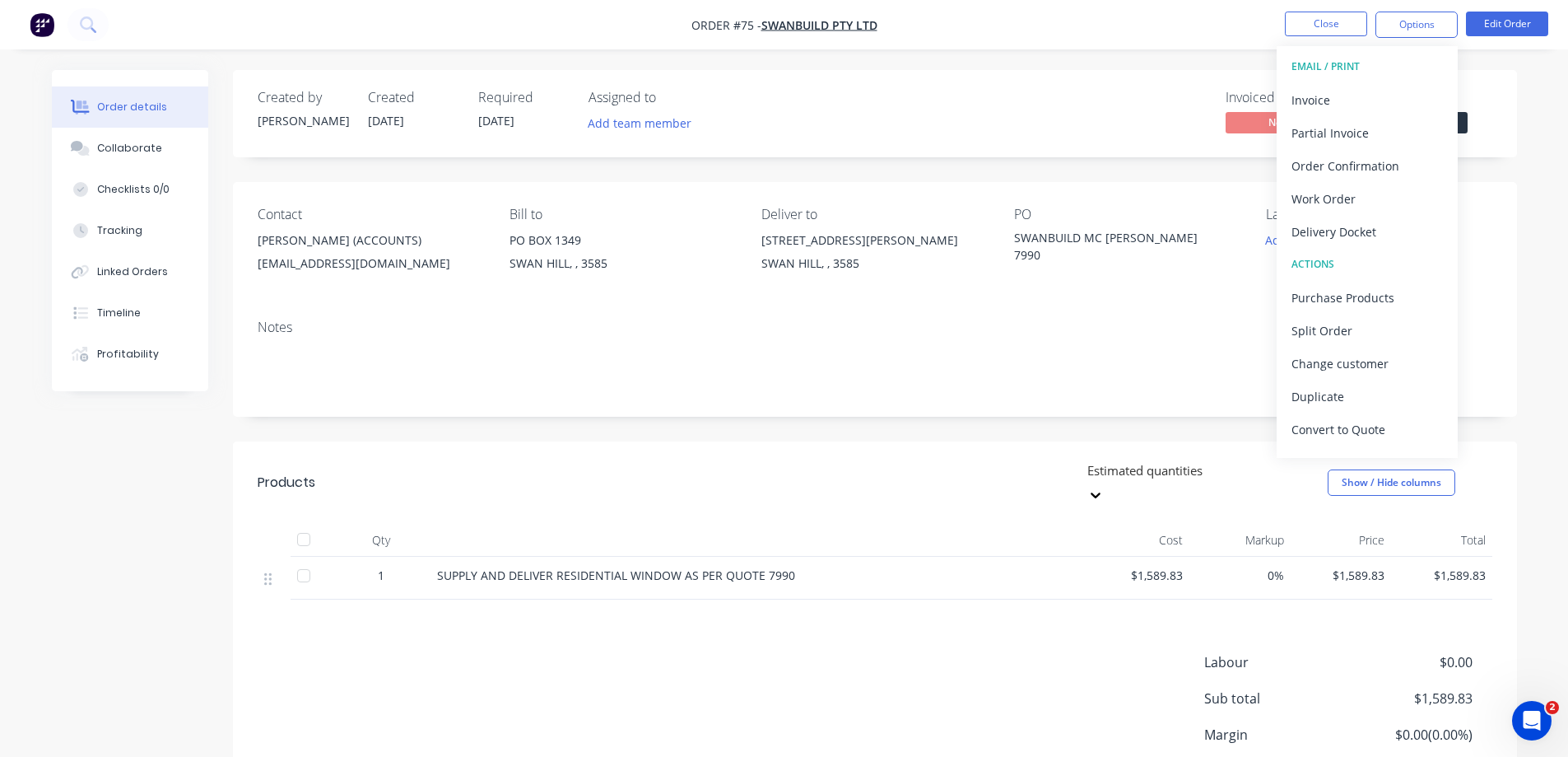
click at [1344, 65] on div "EMAIL / PRINT" at bounding box center [1367, 66] width 152 height 22
click at [1358, 427] on div "Convert to Quote" at bounding box center [1367, 429] width 152 height 24
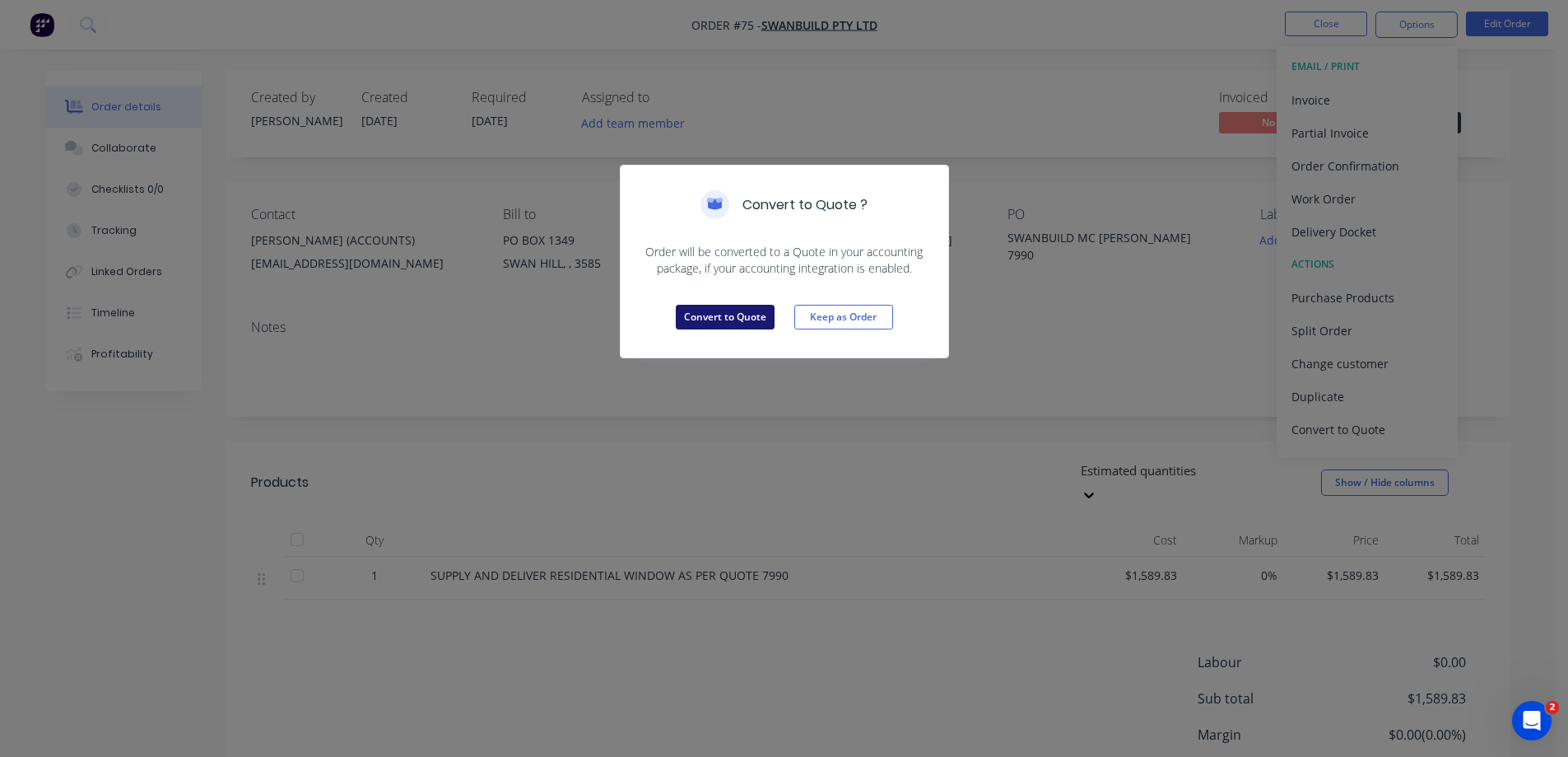
click at [737, 314] on button "Convert to Quote" at bounding box center [724, 317] width 99 height 24
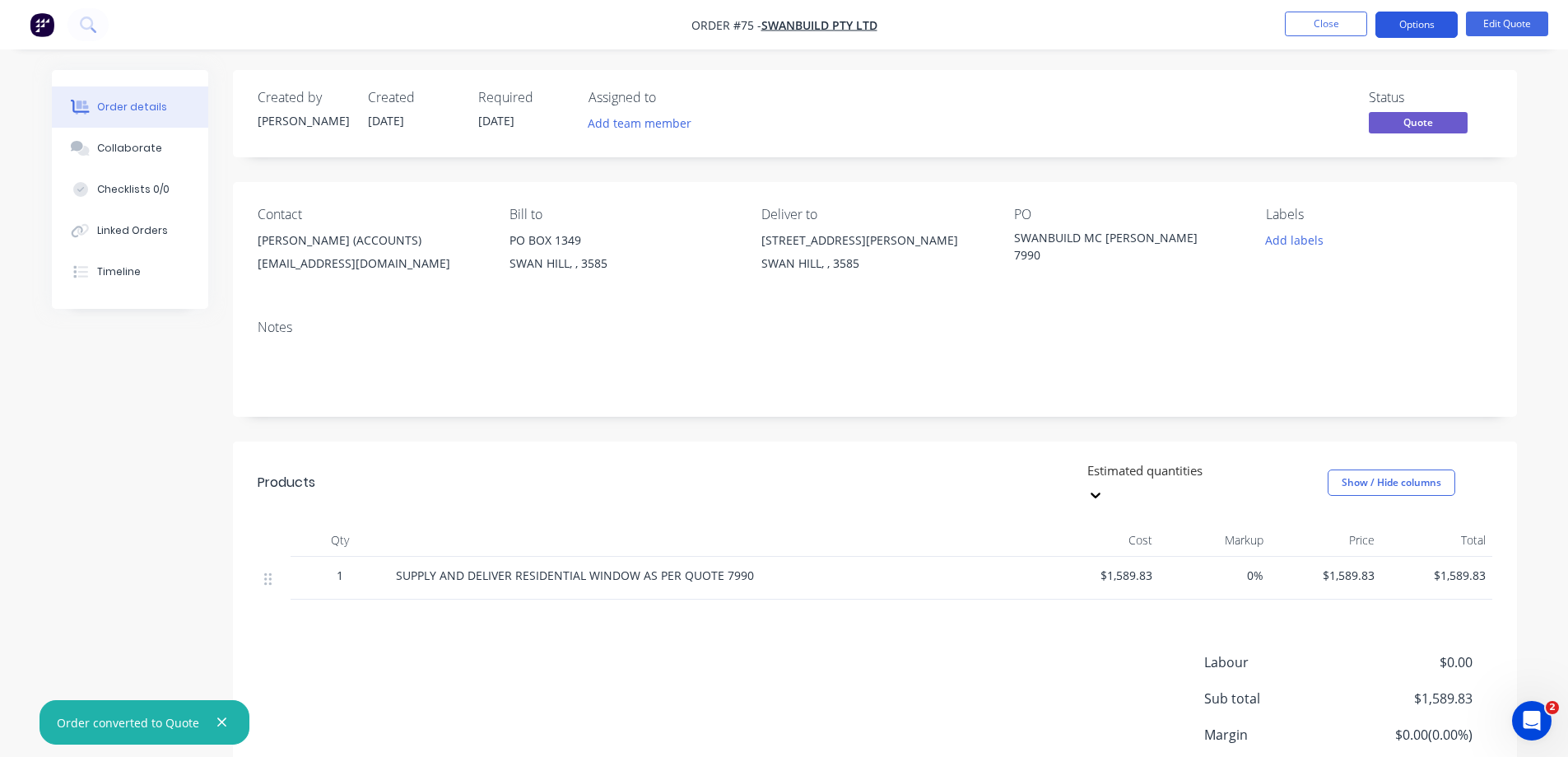
click at [1439, 17] on button "Options" at bounding box center [1416, 24] width 82 height 26
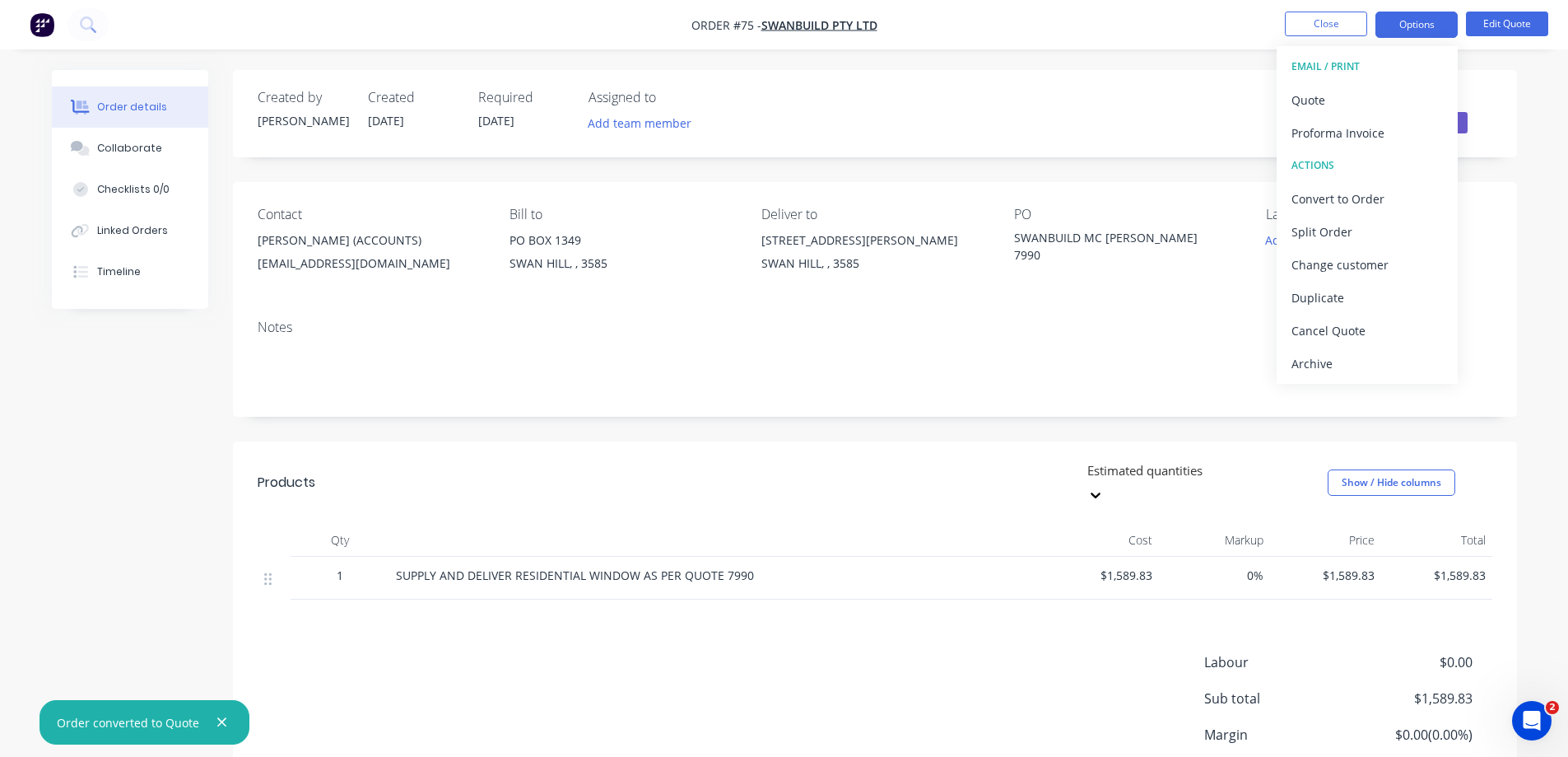
click at [1344, 63] on div "EMAIL / PRINT" at bounding box center [1367, 66] width 152 height 22
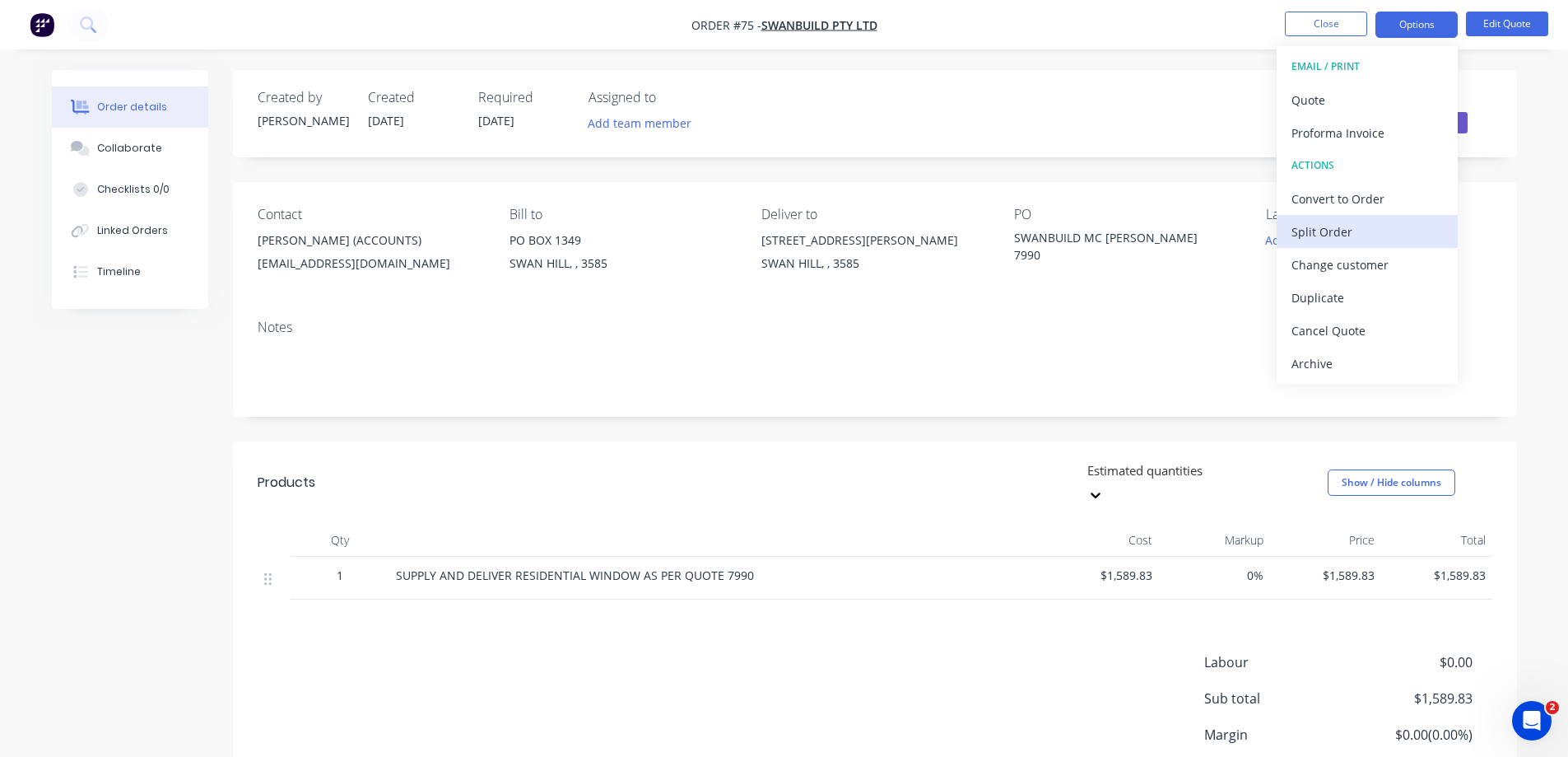
scroll to position [113, 0]
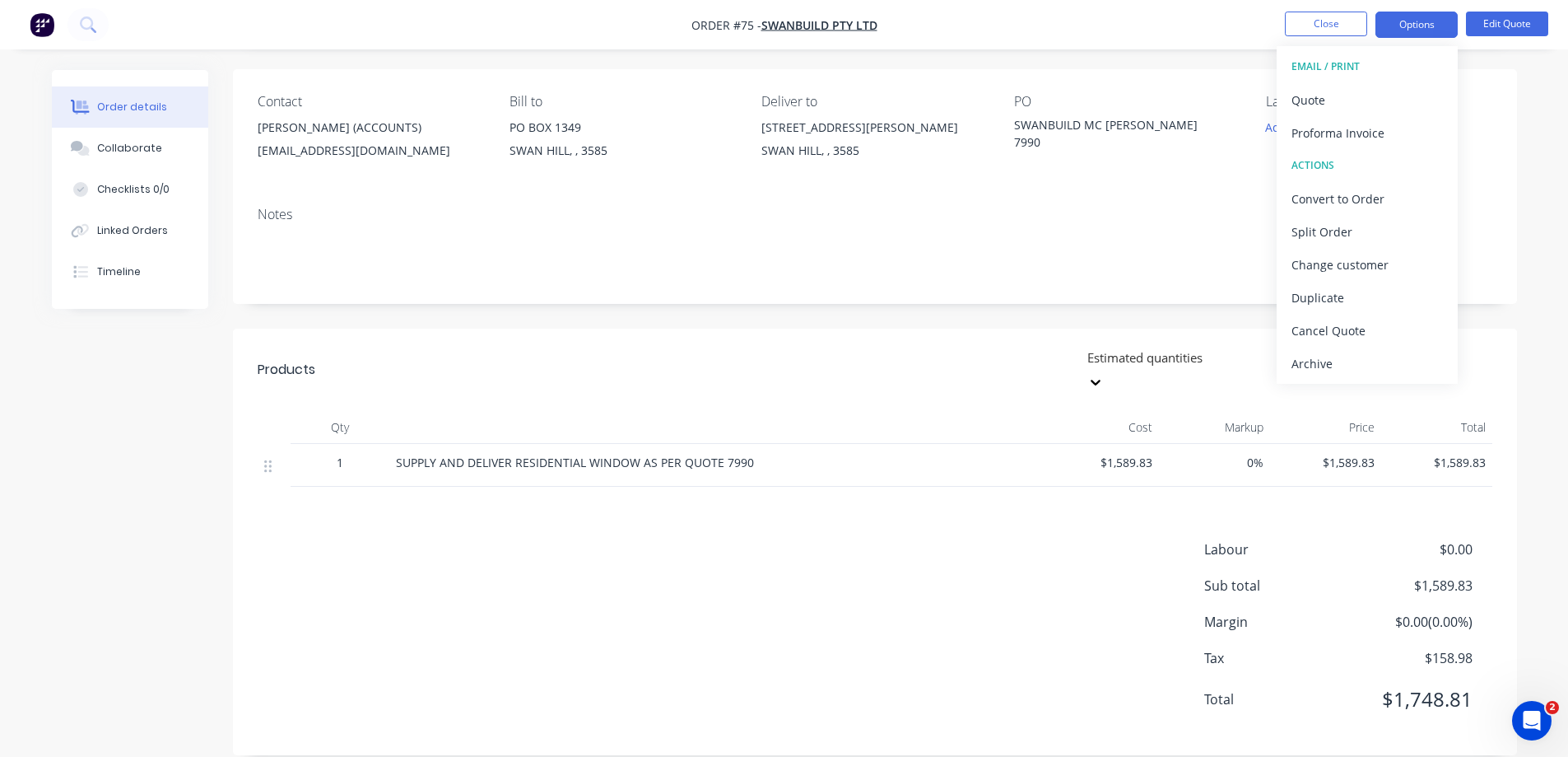
click at [1345, 62] on div "EMAIL / PRINT" at bounding box center [1367, 66] width 152 height 22
click at [1441, 21] on button "Options" at bounding box center [1416, 24] width 82 height 26
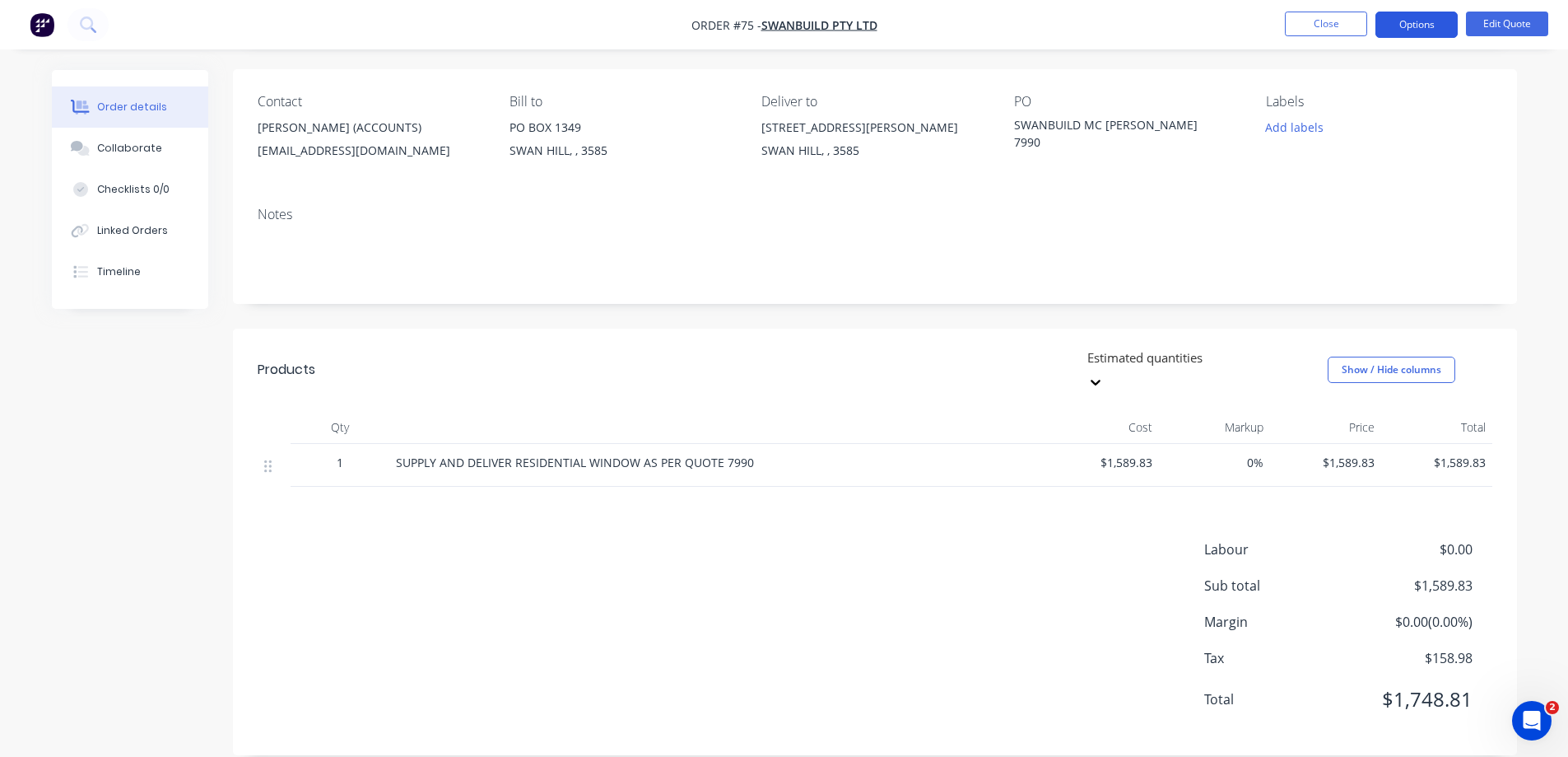
click at [1443, 20] on button "Options" at bounding box center [1416, 24] width 82 height 26
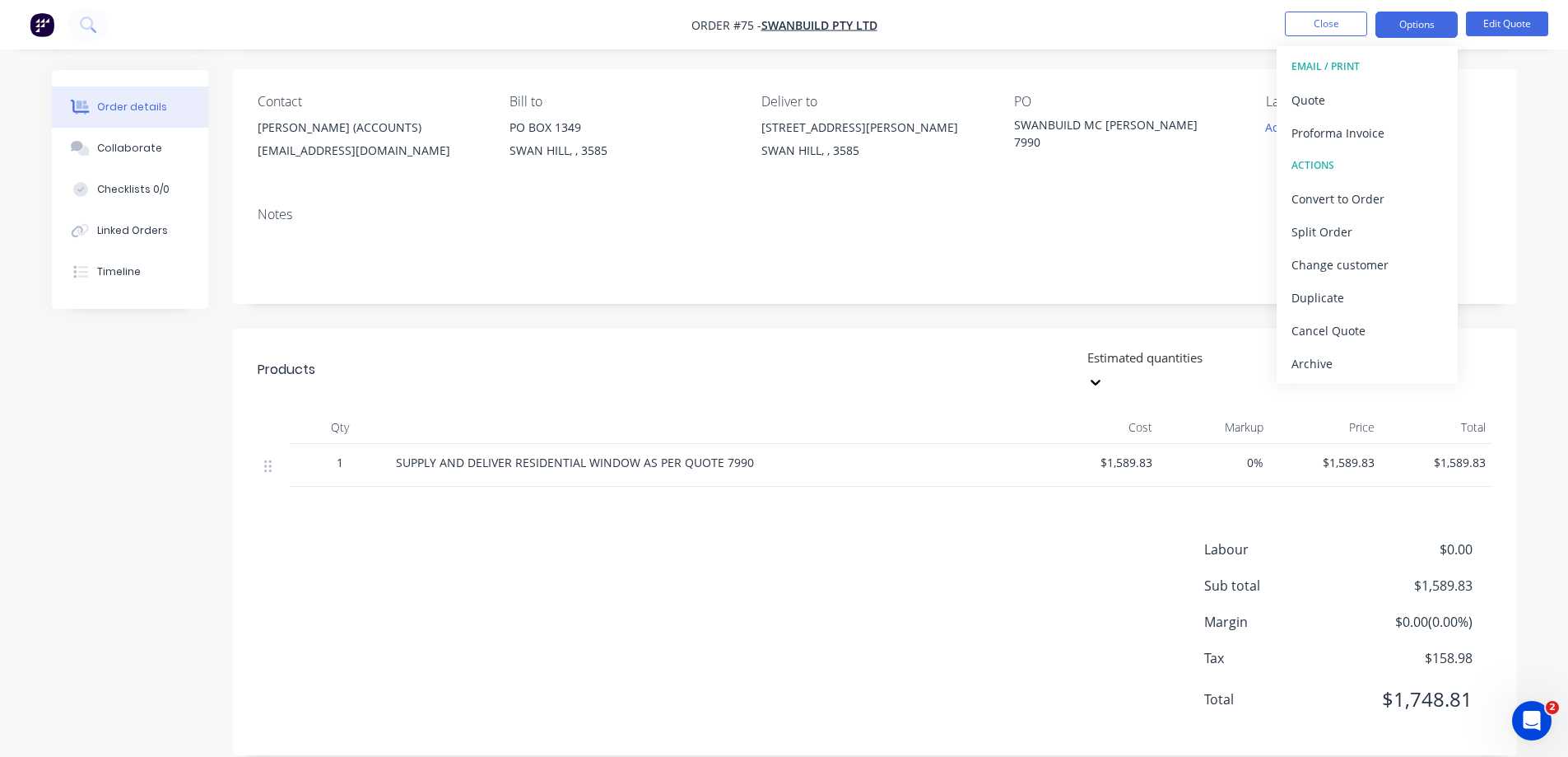
click at [1339, 65] on div "EMAIL / PRINT" at bounding box center [1367, 66] width 152 height 22
click at [1322, 17] on button "Close" at bounding box center [1326, 24] width 82 height 24
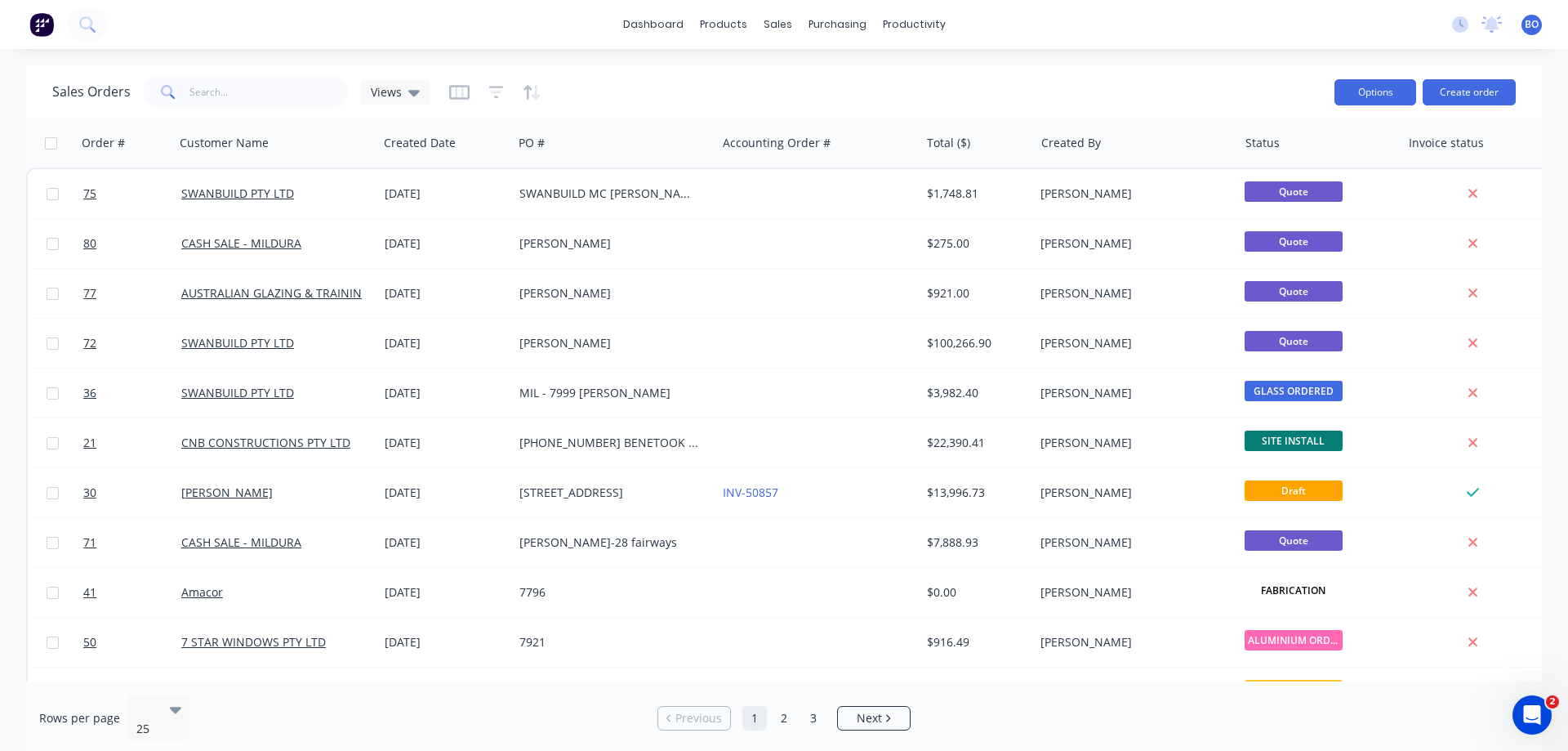
click at [1385, 85] on button "Options" at bounding box center [1375, 93] width 81 height 26
click at [1384, 87] on button "Options" at bounding box center [1375, 93] width 81 height 26
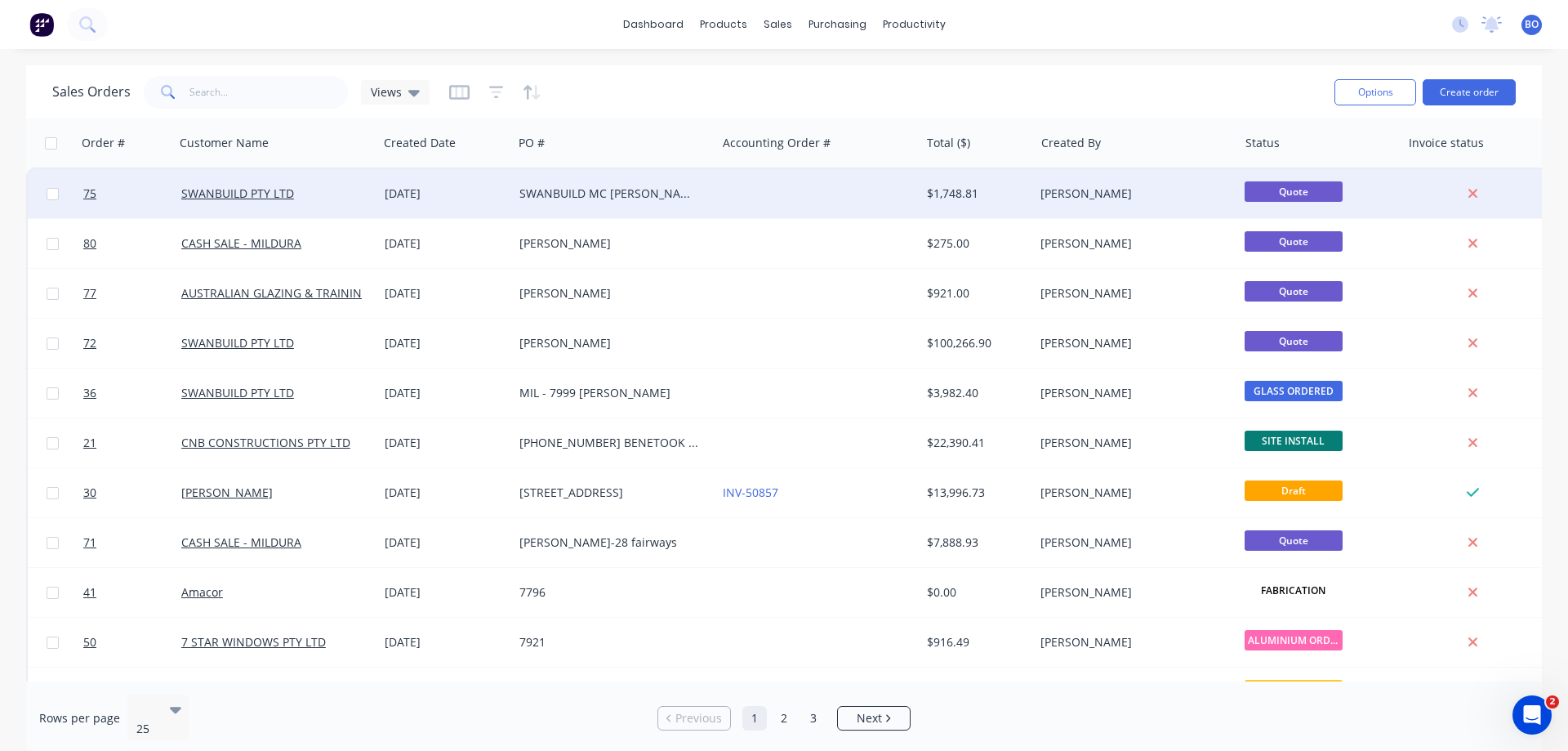
click at [661, 191] on div "SWANBUILD MC [PERSON_NAME] 7990" at bounding box center [610, 193] width 181 height 16
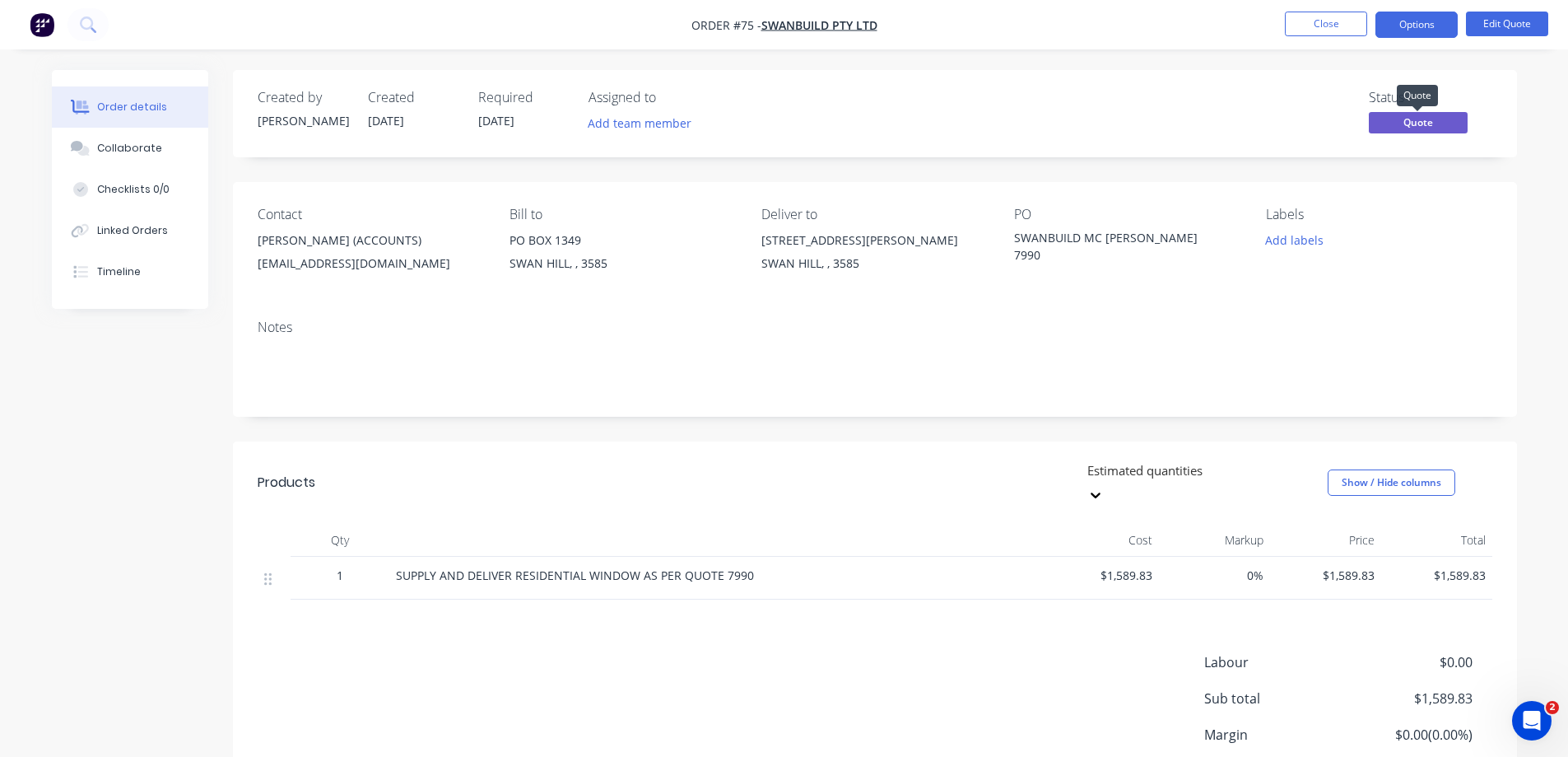
click at [1425, 122] on span "Quote" at bounding box center [1418, 122] width 99 height 21
click at [1423, 21] on button "Options" at bounding box center [1416, 24] width 82 height 26
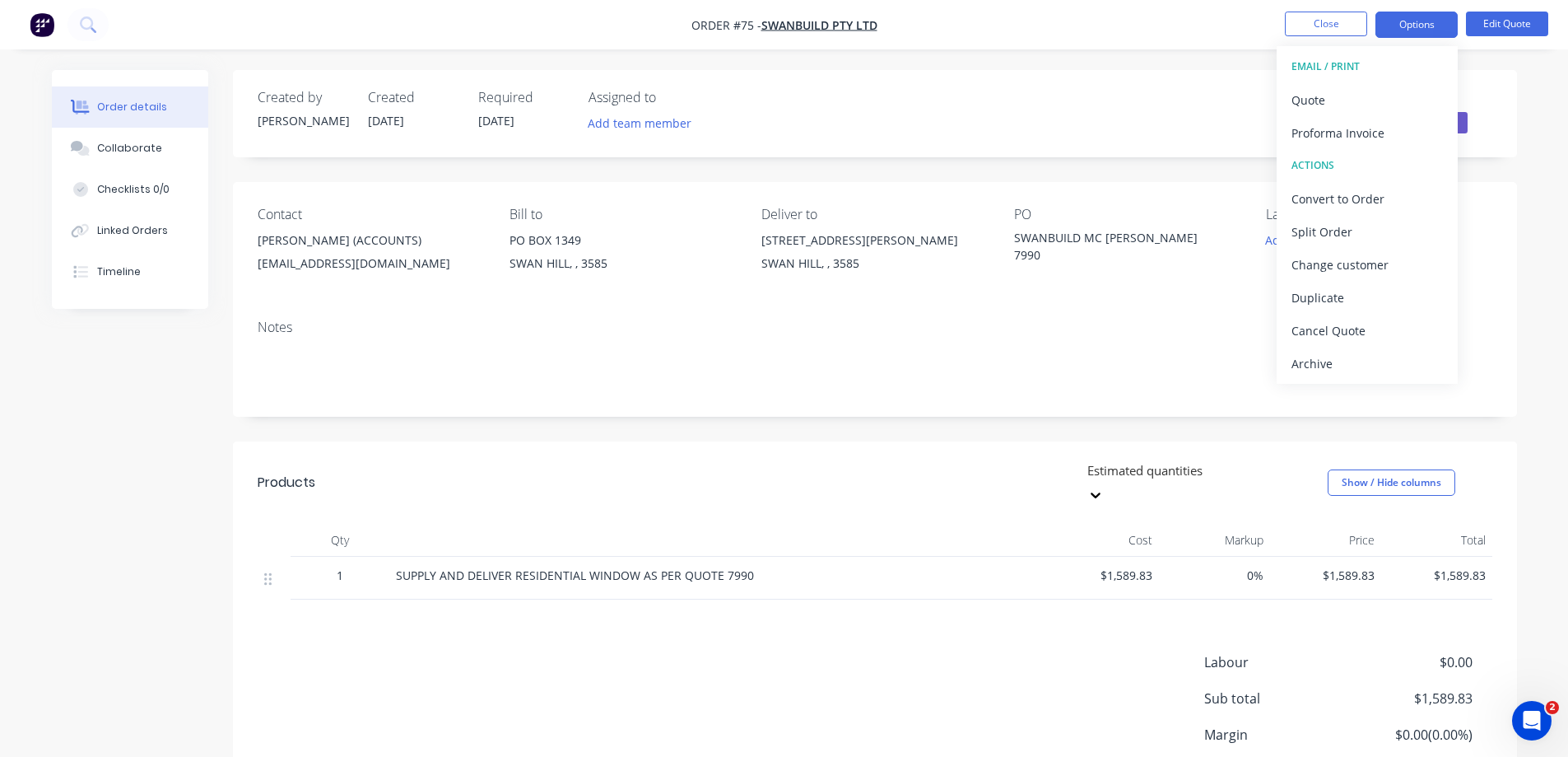
click at [1339, 64] on div "EMAIL / PRINT" at bounding box center [1367, 66] width 152 height 22
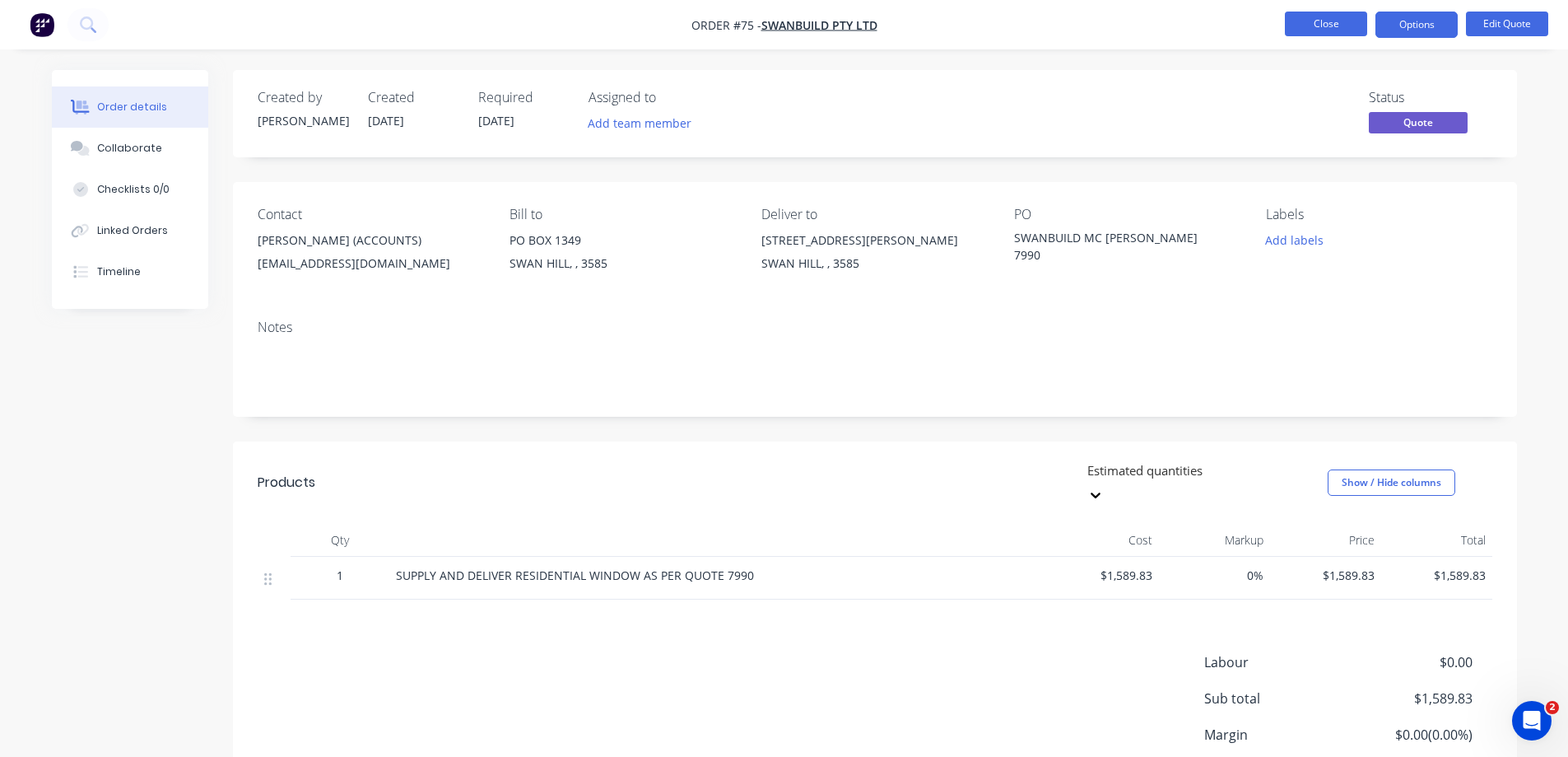
click at [1329, 19] on button "Close" at bounding box center [1326, 24] width 82 height 24
